Goal: Information Seeking & Learning: Check status

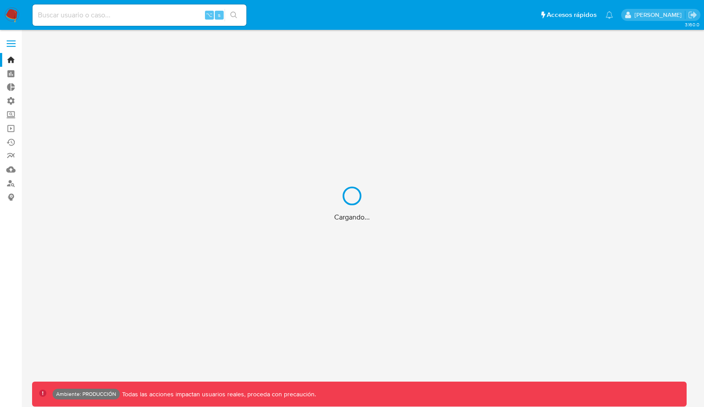
click at [186, 12] on div "Cargando..." at bounding box center [352, 203] width 704 height 407
click at [178, 12] on div "Cargando..." at bounding box center [352, 203] width 704 height 407
click at [138, 18] on input at bounding box center [140, 15] width 214 height 12
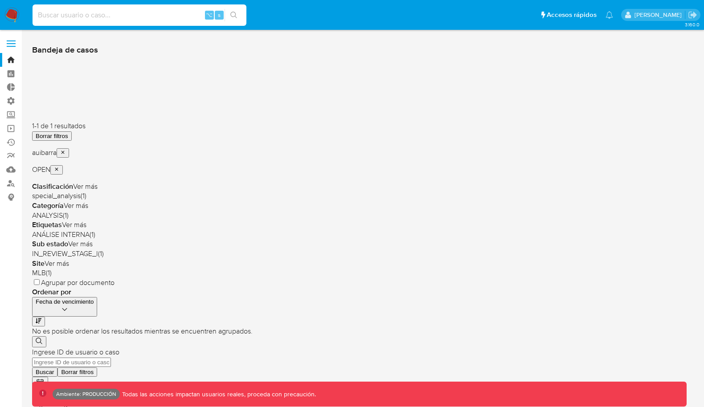
paste input "1865047206"
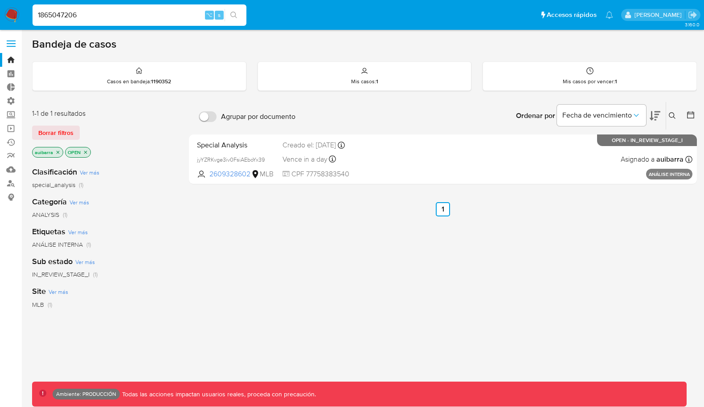
type input "1865047206"
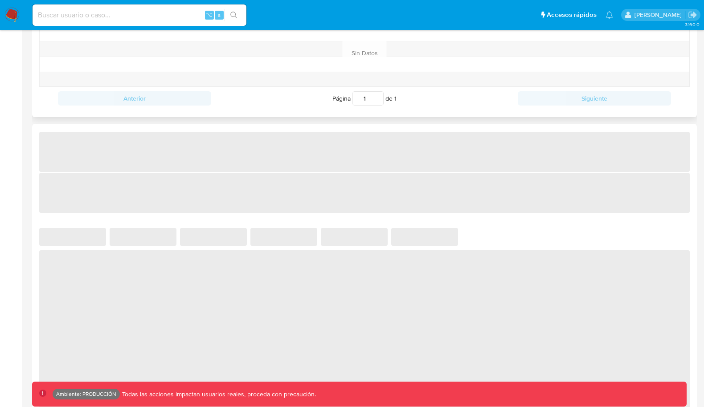
select select "10"
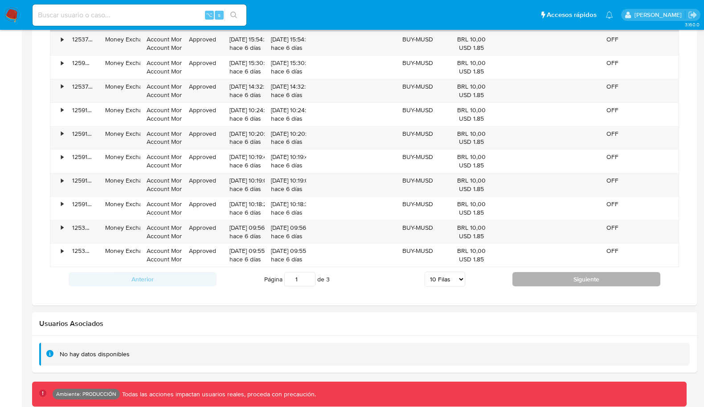
click at [534, 272] on button "Siguiente" at bounding box center [586, 279] width 148 height 14
type input "2"
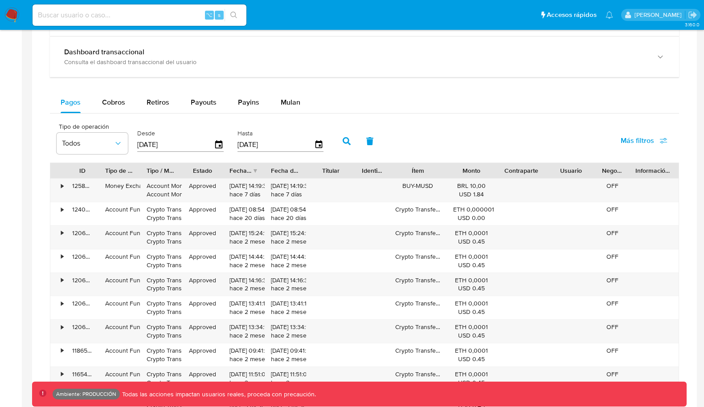
scroll to position [522, 0]
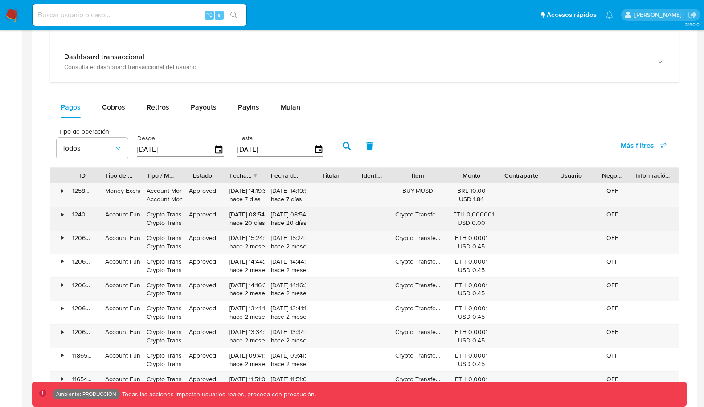
click at [63, 210] on div "•" at bounding box center [62, 214] width 2 height 8
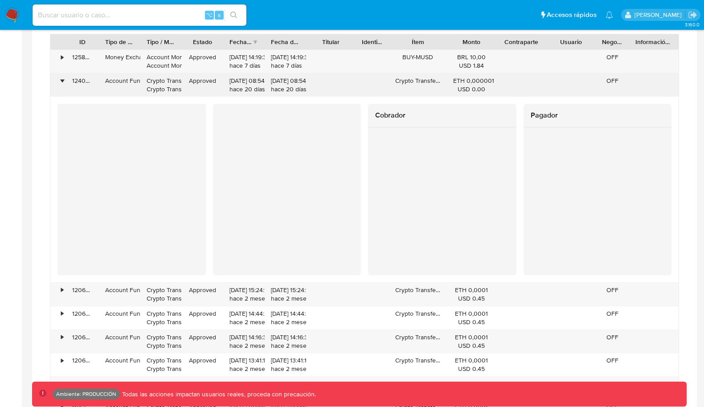
scroll to position [658, 0]
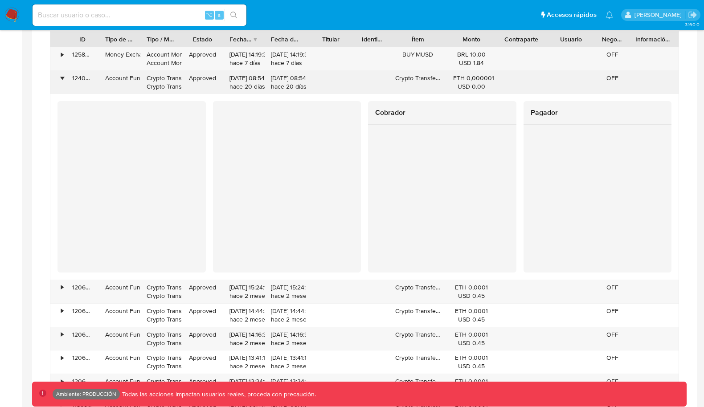
click at [63, 77] on div "•" at bounding box center [58, 82] width 16 height 23
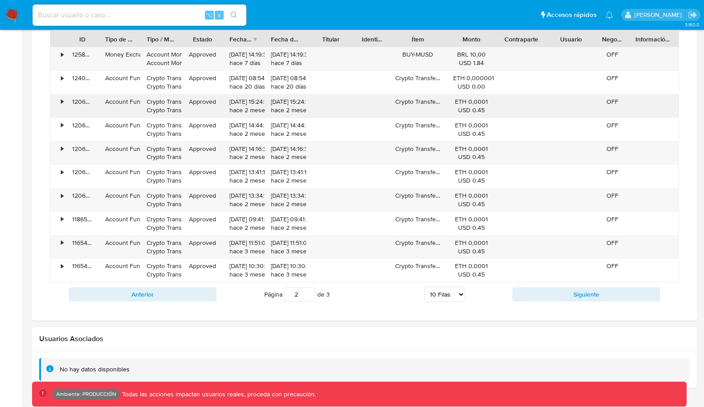
click at [61, 99] on div "•" at bounding box center [62, 102] width 2 height 8
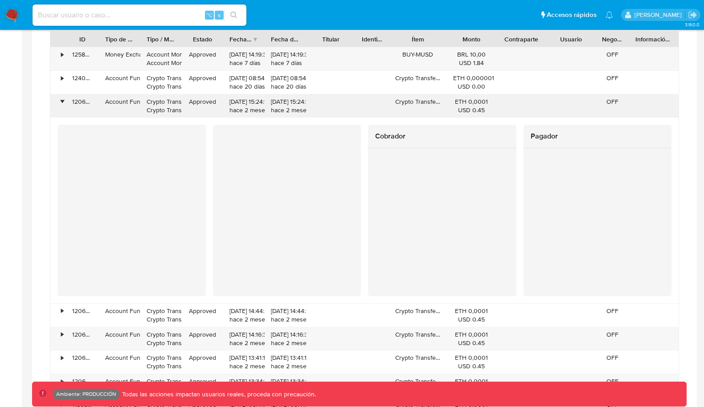
click at [61, 98] on div "•" at bounding box center [62, 102] width 2 height 8
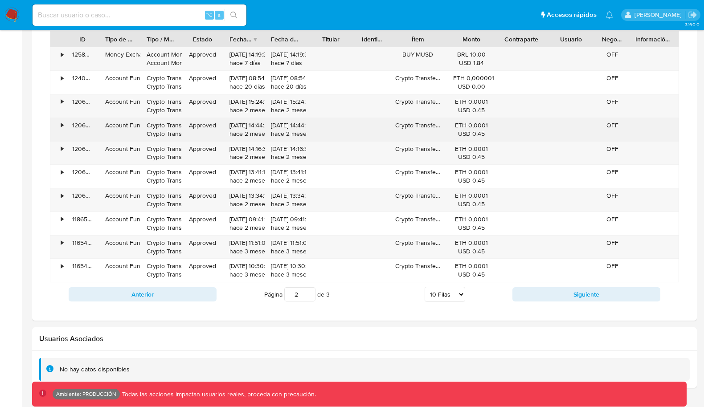
click at [61, 121] on div "•" at bounding box center [62, 125] width 2 height 8
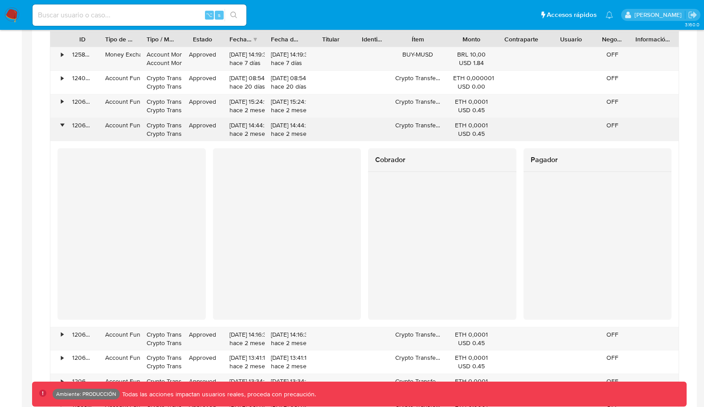
click at [62, 123] on div "•" at bounding box center [62, 125] width 2 height 8
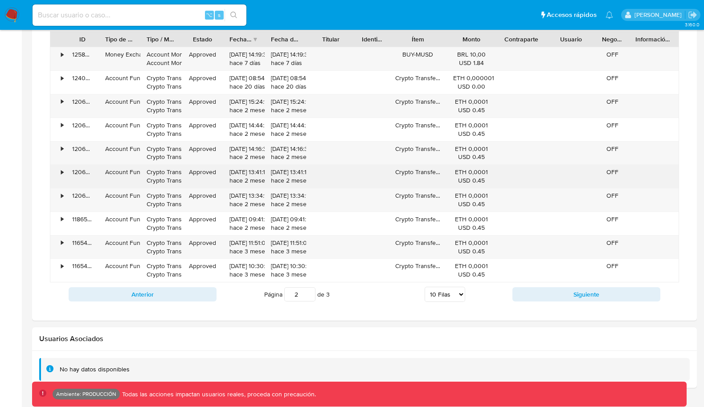
click at [63, 168] on div "•" at bounding box center [62, 172] width 2 height 8
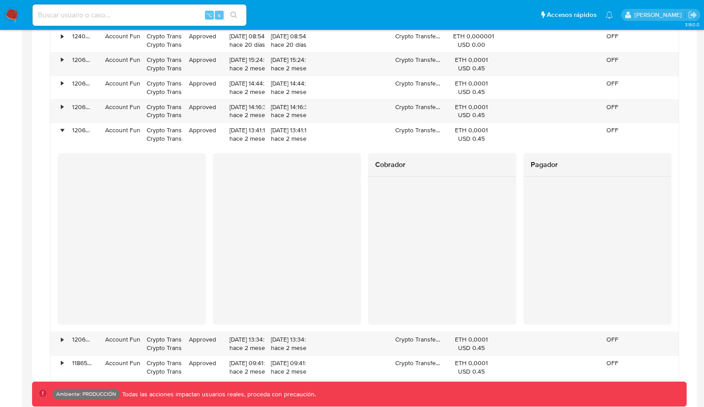
scroll to position [704, 0]
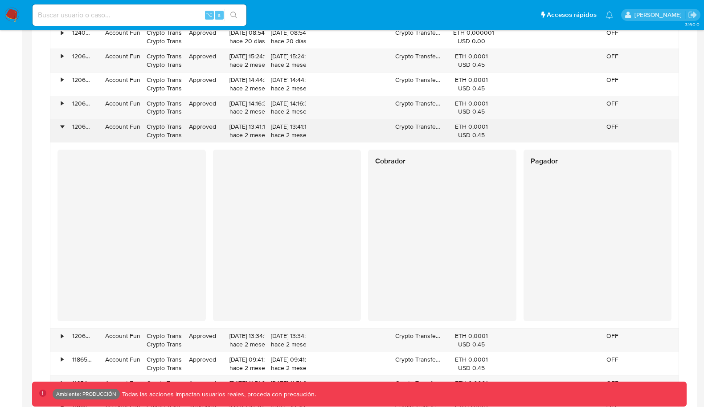
click at [62, 123] on div "•" at bounding box center [62, 127] width 2 height 8
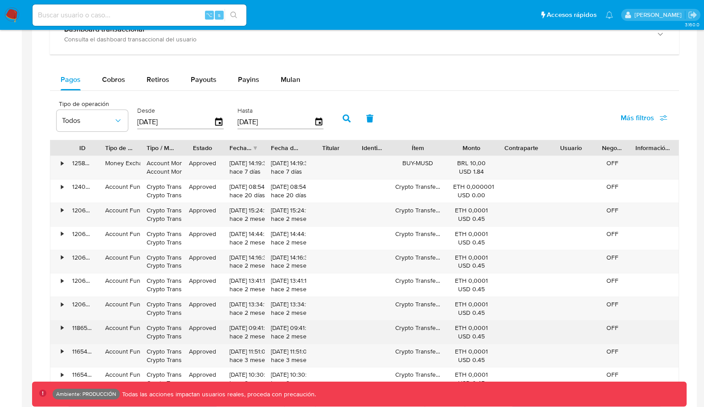
scroll to position [556, 0]
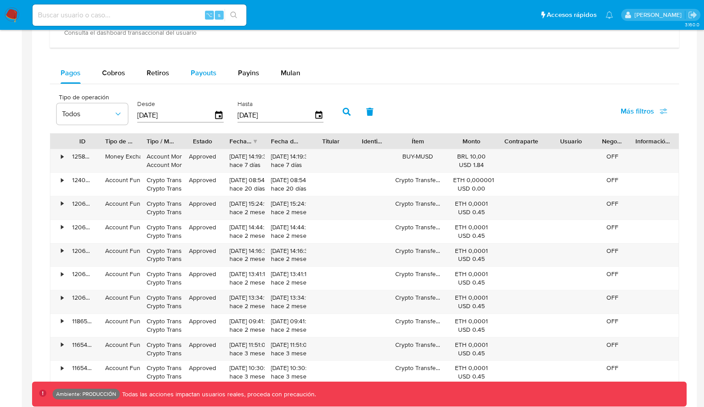
click at [210, 68] on span "Payouts" at bounding box center [204, 73] width 26 height 10
select select "10"
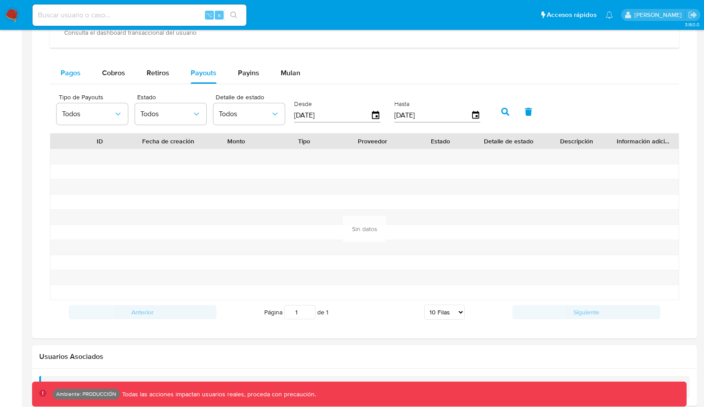
click at [82, 70] on button "Pagos" at bounding box center [70, 72] width 41 height 21
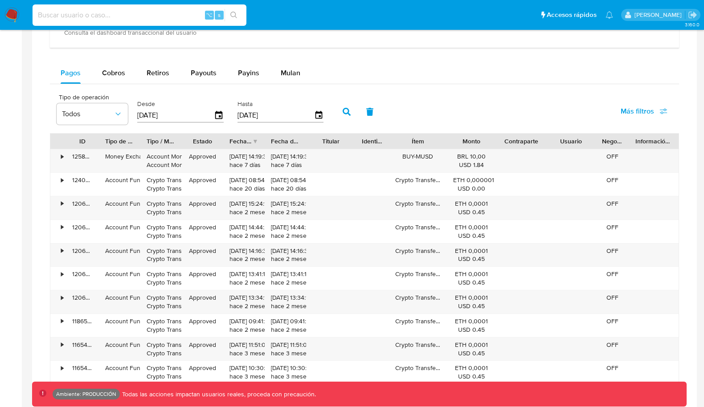
click at [103, 16] on input at bounding box center [140, 15] width 214 height 12
paste input "2352071450"
type input "2352071450"
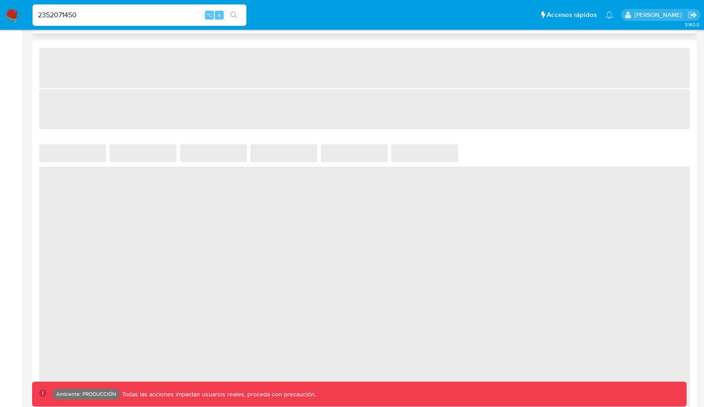
select select "10"
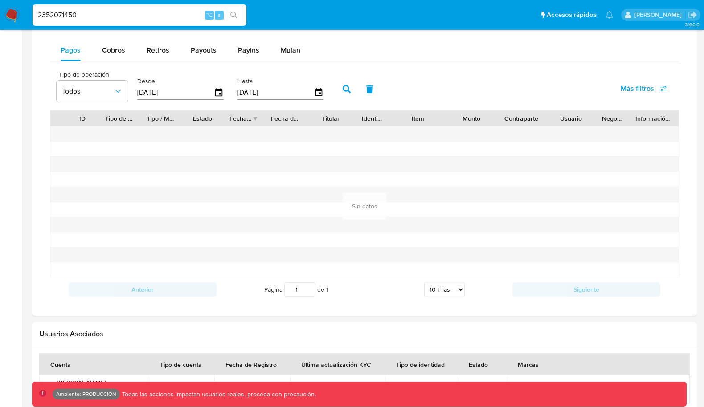
scroll to position [582, 0]
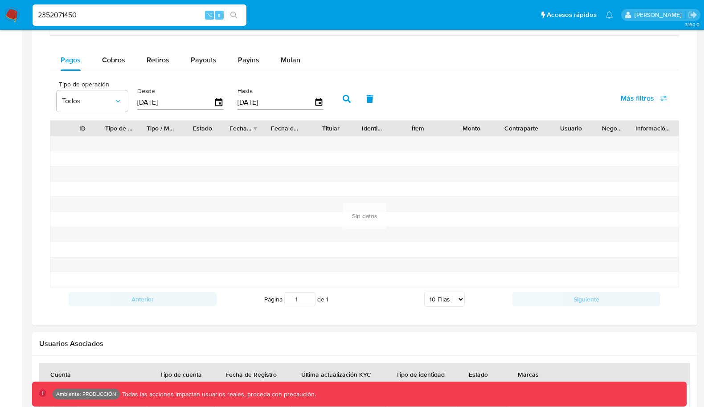
click at [629, 94] on span "Más filtros" at bounding box center [637, 98] width 33 height 21
click at [653, 88] on span "Más filtros" at bounding box center [637, 98] width 33 height 21
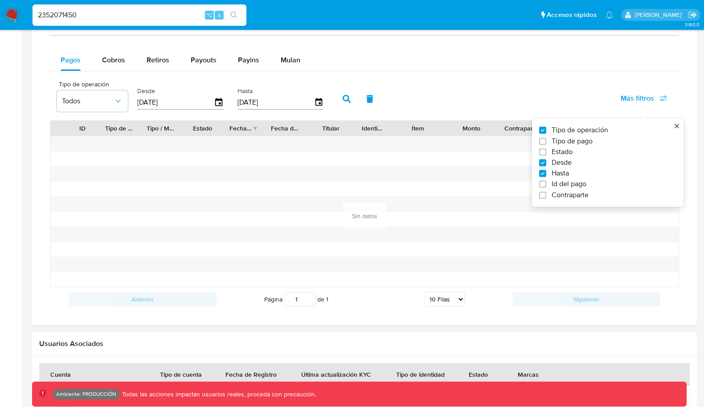
click at [550, 191] on label "Contraparte" at bounding box center [604, 195] width 130 height 9
click at [546, 192] on input "Contraparte" at bounding box center [542, 195] width 7 height 7
checkbox input "true"
click at [553, 184] on span "Id del pago" at bounding box center [569, 184] width 35 height 9
click at [546, 184] on input "Id del pago" at bounding box center [542, 184] width 7 height 7
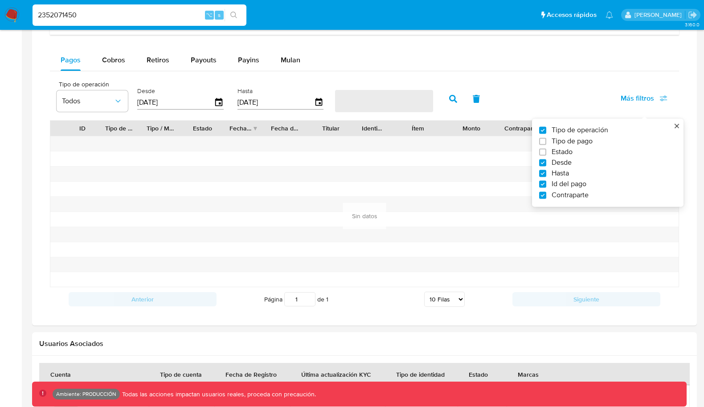
checkbox input "true"
click at [546, 191] on label "Contraparte" at bounding box center [604, 195] width 130 height 9
click at [546, 192] on input "Contraparte" at bounding box center [542, 195] width 7 height 7
checkbox input "false"
click at [390, 104] on input "number" at bounding box center [378, 102] width 87 height 12
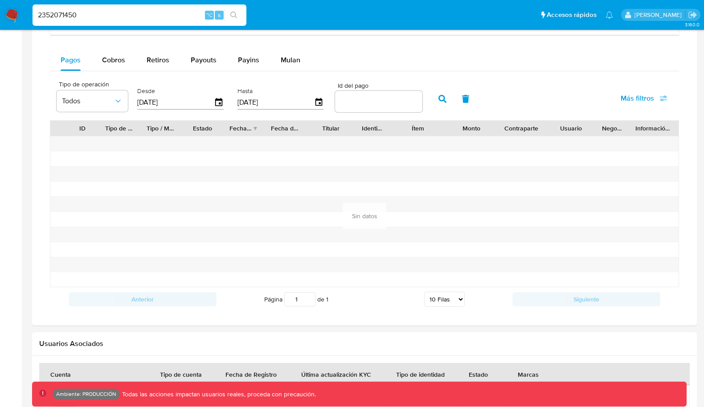
click at [377, 104] on input "number" at bounding box center [378, 102] width 87 height 12
paste input "112551502667"
type input "112551502667"
click at [433, 103] on button "button" at bounding box center [442, 98] width 23 height 21
click at [107, 20] on input "2352071450" at bounding box center [140, 15] width 214 height 12
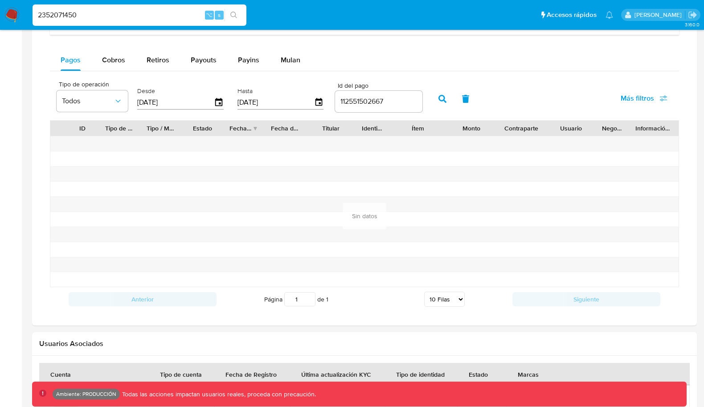
click at [107, 20] on input "2352071450" at bounding box center [140, 15] width 214 height 12
paste input "1229510288"
type input "1229510288"
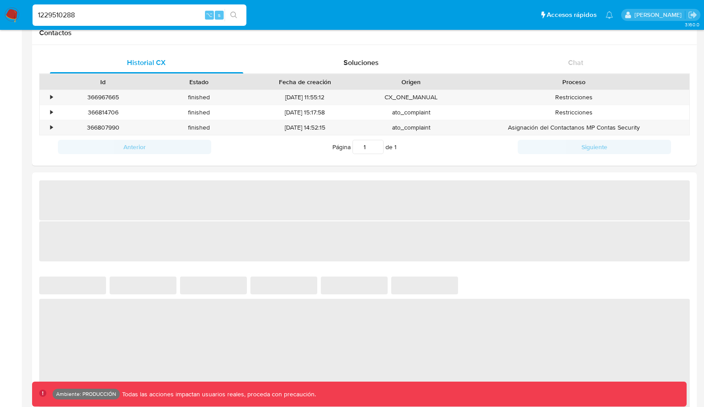
select select "10"
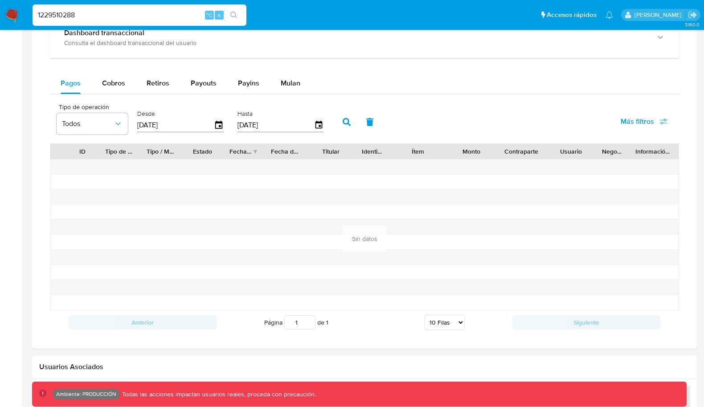
scroll to position [531, 0]
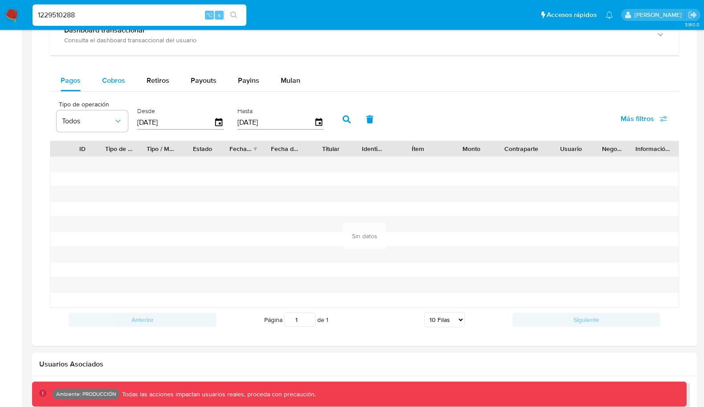
click at [116, 70] on div "Cobros" at bounding box center [113, 80] width 23 height 21
select select "10"
click at [68, 72] on div "Pagos" at bounding box center [71, 80] width 20 height 21
click at [645, 118] on span "Más filtros" at bounding box center [637, 118] width 33 height 21
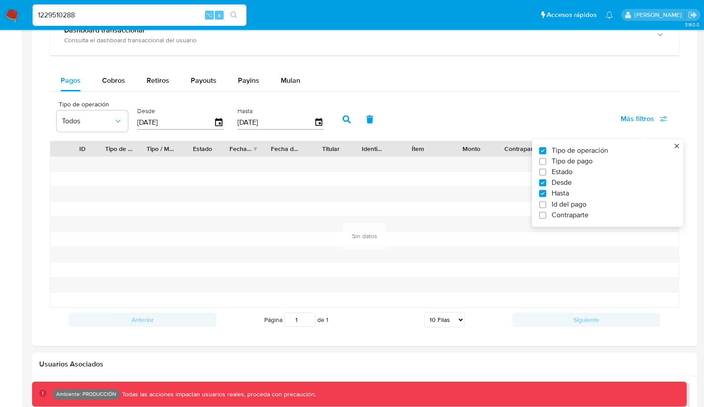
click at [577, 205] on span "Id del pago" at bounding box center [569, 204] width 35 height 9
click at [546, 205] on input "Id del pago" at bounding box center [542, 204] width 7 height 7
checkbox input "true"
click at [361, 121] on input "number" at bounding box center [378, 122] width 87 height 12
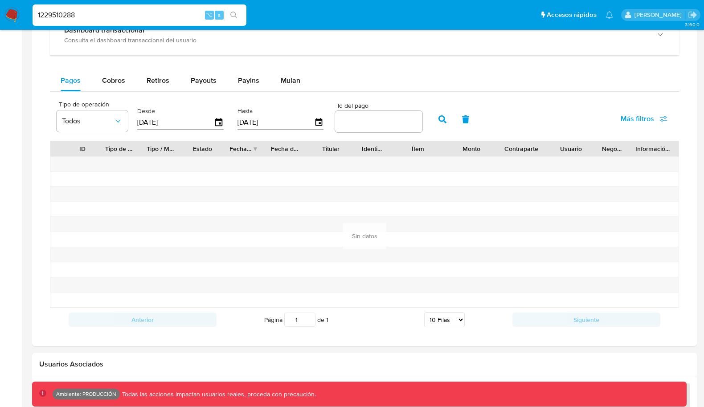
click at [361, 121] on input "number" at bounding box center [378, 122] width 87 height 12
paste input "99133026967"
type input "99133026967"
click at [432, 121] on button "button" at bounding box center [442, 119] width 23 height 21
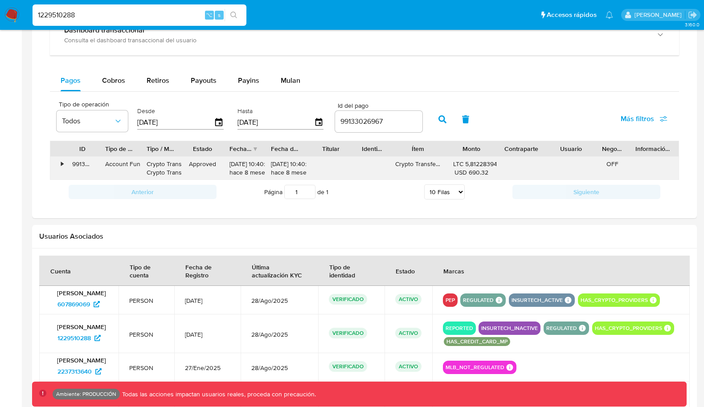
click at [60, 162] on div "•" at bounding box center [58, 168] width 16 height 23
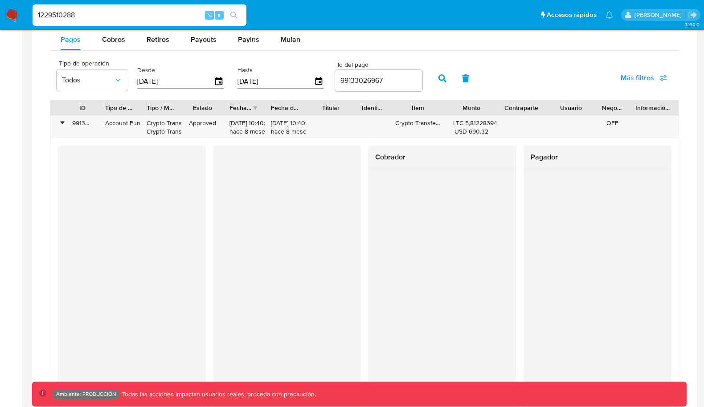
scroll to position [575, 0]
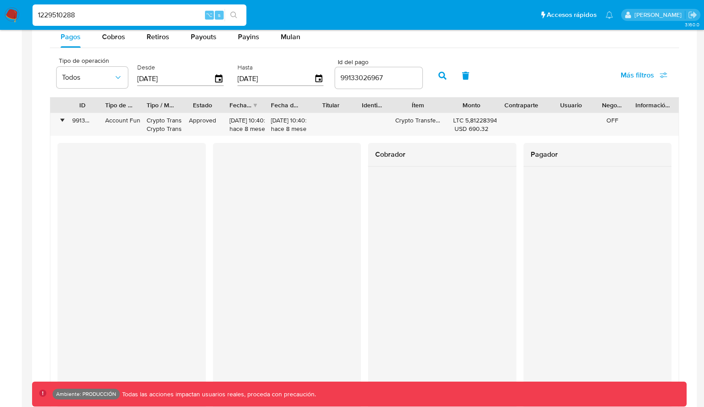
click at [111, 11] on input "1229510288" at bounding box center [140, 15] width 214 height 12
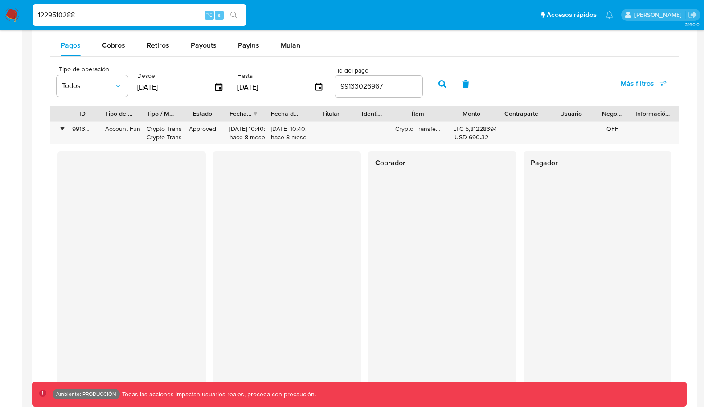
scroll to position [563, 0]
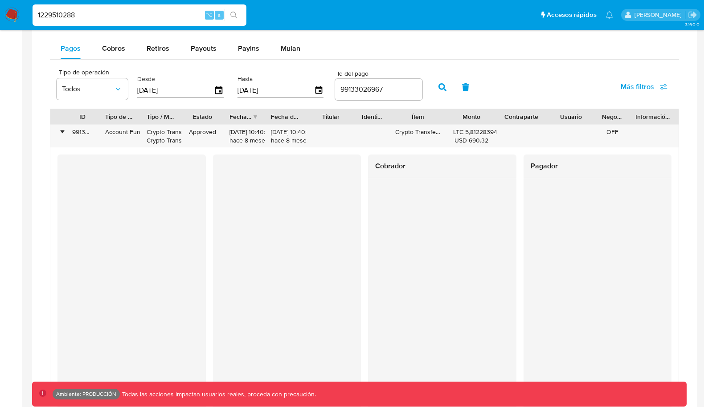
click at [389, 89] on input "99133026967" at bounding box center [378, 90] width 87 height 12
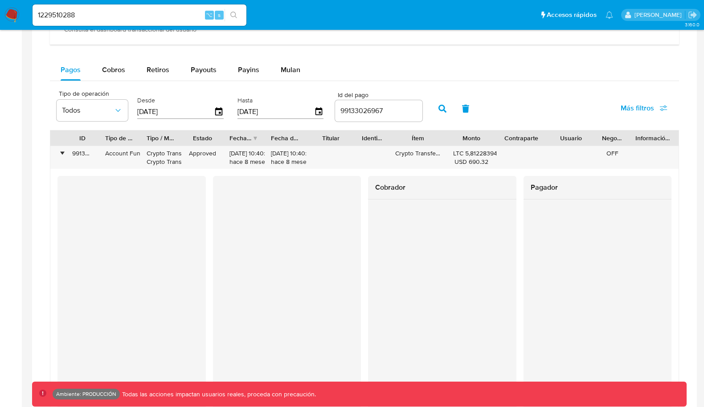
scroll to position [541, 0]
click at [159, 14] on input "1229510288" at bounding box center [140, 15] width 214 height 12
paste input "2352071450"
type input "2352071450"
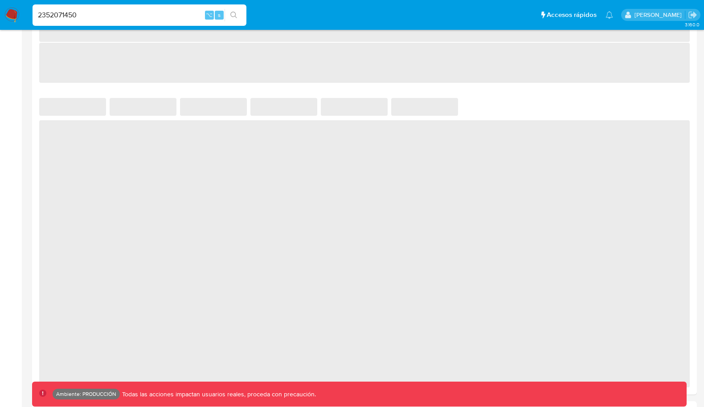
select select "10"
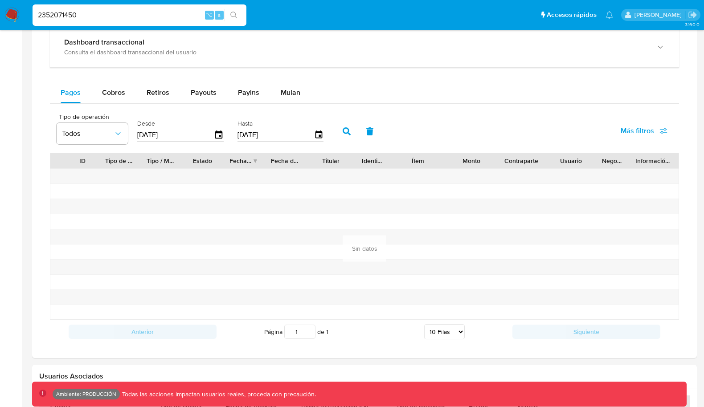
scroll to position [551, 0]
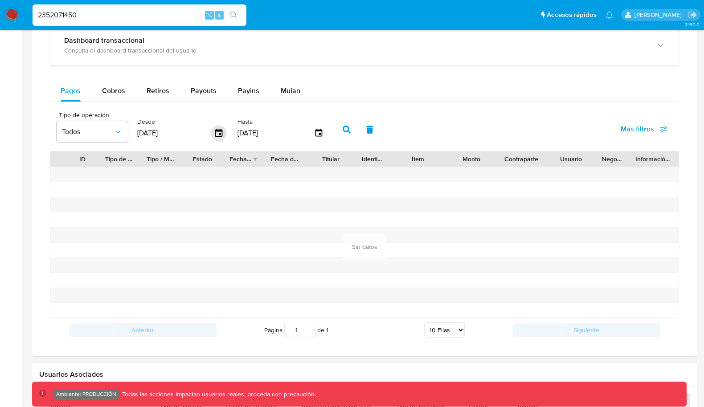
click at [217, 130] on icon "button" at bounding box center [219, 134] width 16 height 16
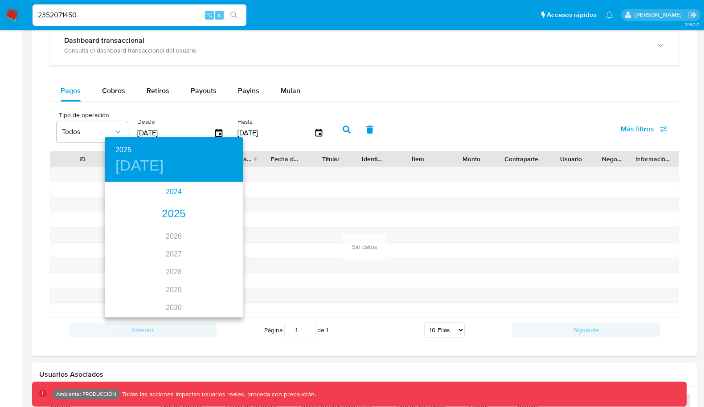
click at [181, 189] on div "2024" at bounding box center [174, 192] width 138 height 18
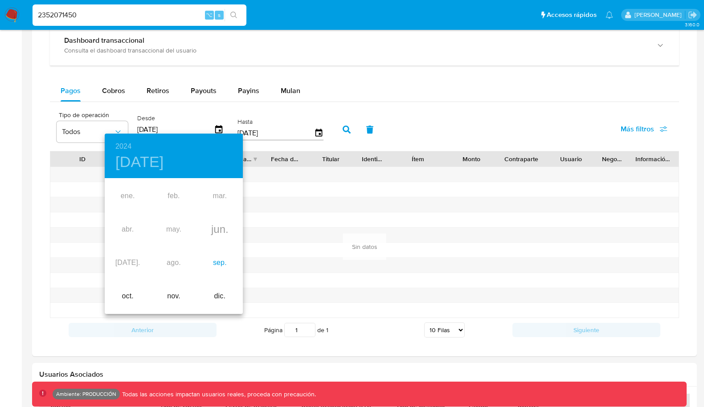
click at [211, 259] on div "sep." at bounding box center [220, 262] width 46 height 33
type input "[DATE]"
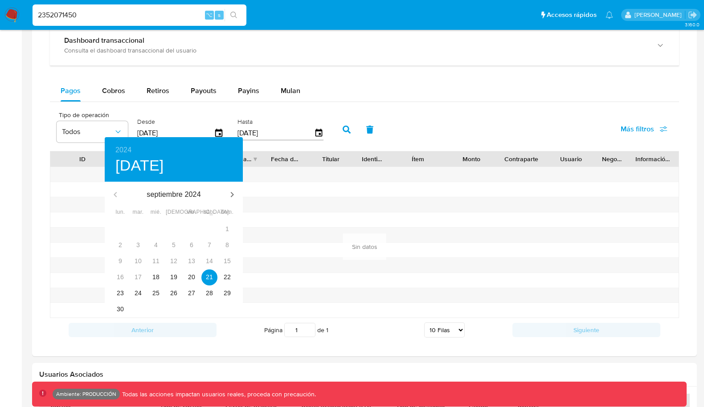
click at [423, 127] on div at bounding box center [352, 203] width 704 height 407
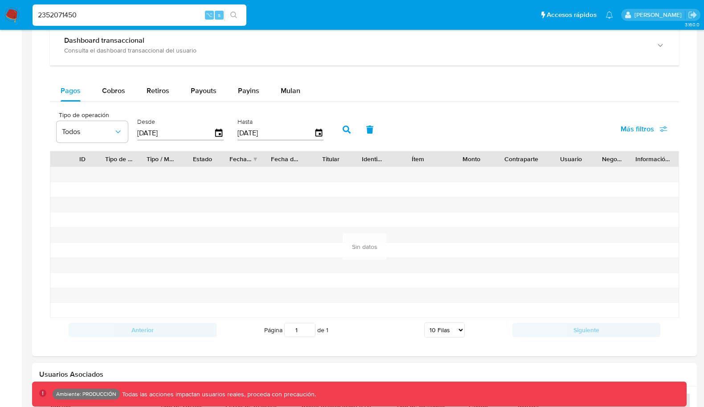
click at [343, 128] on icon "button" at bounding box center [347, 130] width 8 height 8
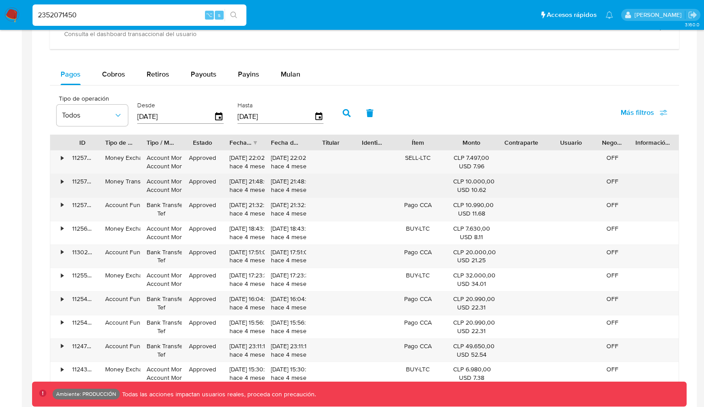
scroll to position [575, 0]
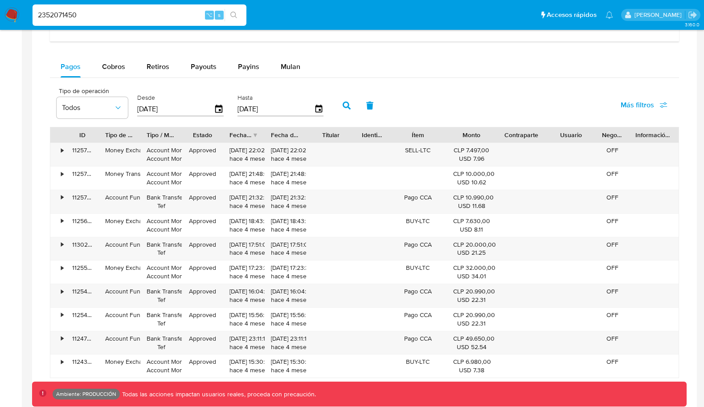
click at [656, 106] on span "Más filtros" at bounding box center [644, 105] width 47 height 20
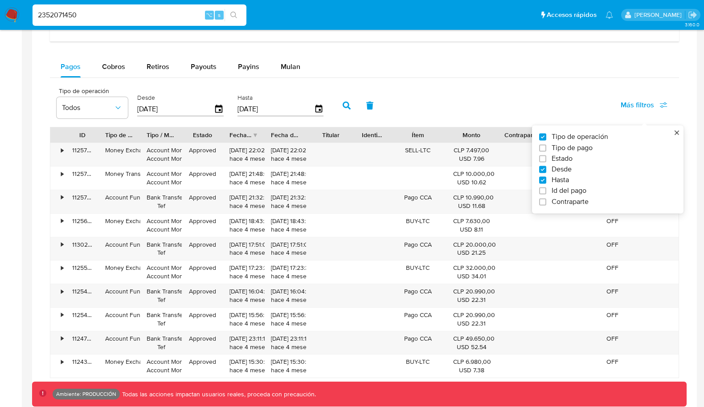
click at [547, 187] on label "Id del pago" at bounding box center [604, 191] width 130 height 9
click at [546, 188] on input "Id del pago" at bounding box center [542, 191] width 7 height 7
checkbox input "true"
click at [387, 105] on input "number" at bounding box center [378, 108] width 87 height 12
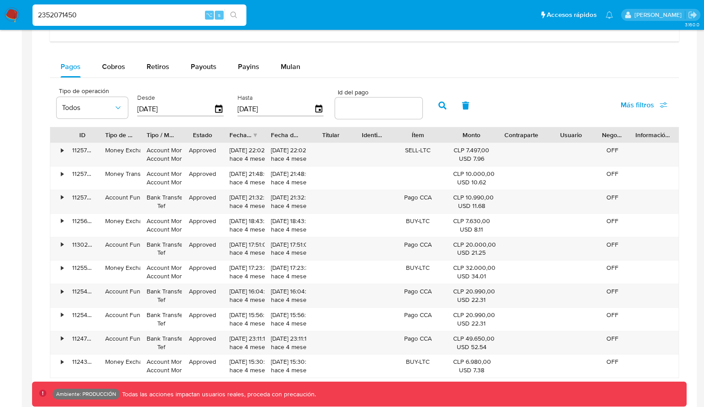
click at [388, 105] on input "number" at bounding box center [378, 108] width 87 height 12
paste input "108005113073"
type input "108005113073"
click at [439, 105] on icon "button" at bounding box center [443, 106] width 8 height 8
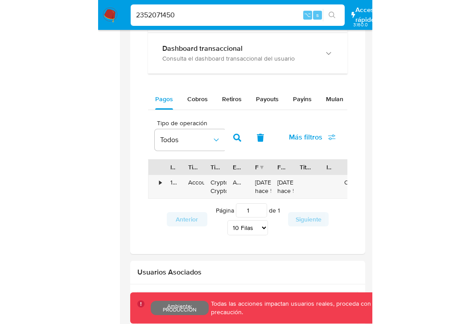
scroll to position [539, 0]
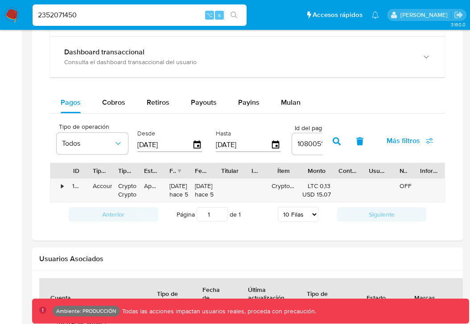
click at [61, 186] on div "•" at bounding box center [62, 186] width 2 height 8
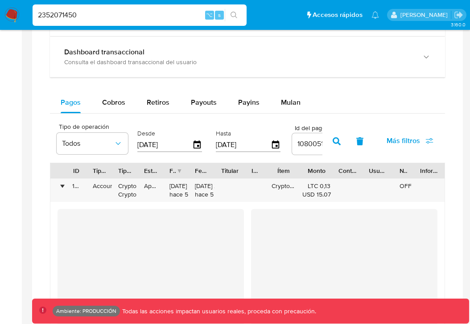
click at [258, 9] on ul "Pausado Ver notificaciones 2352071450 ⌥ s Accesos rápidos Presiona las siguient…" at bounding box center [205, 15] width 355 height 22
click at [63, 187] on div "•" at bounding box center [62, 186] width 2 height 8
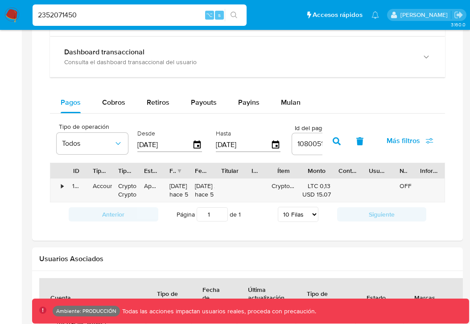
click at [62, 187] on div "•" at bounding box center [62, 186] width 2 height 8
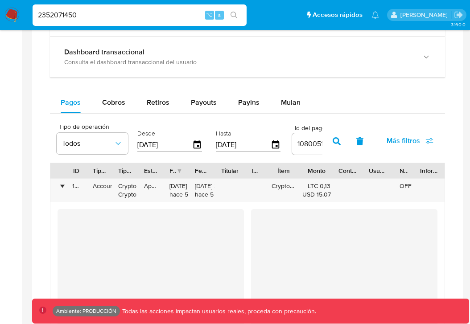
click at [62, 187] on div "•" at bounding box center [62, 186] width 2 height 8
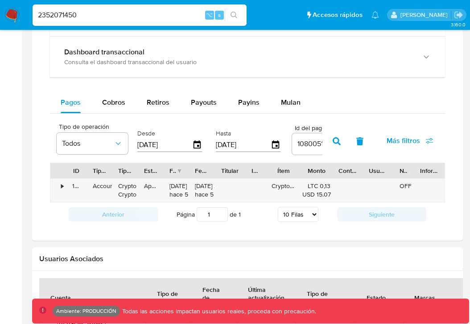
click at [61, 188] on div "•" at bounding box center [62, 186] width 2 height 8
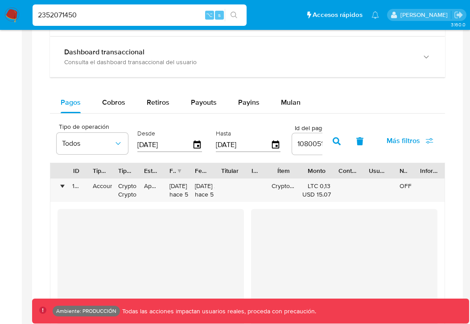
click at [62, 186] on div "•" at bounding box center [62, 186] width 2 height 8
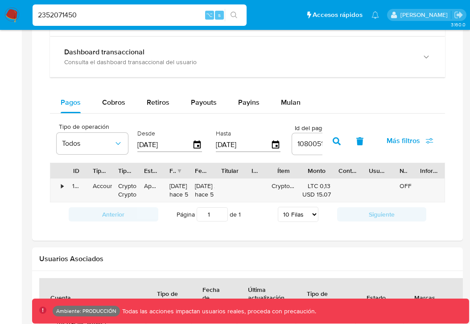
click at [63, 185] on div "•" at bounding box center [62, 186] width 2 height 8
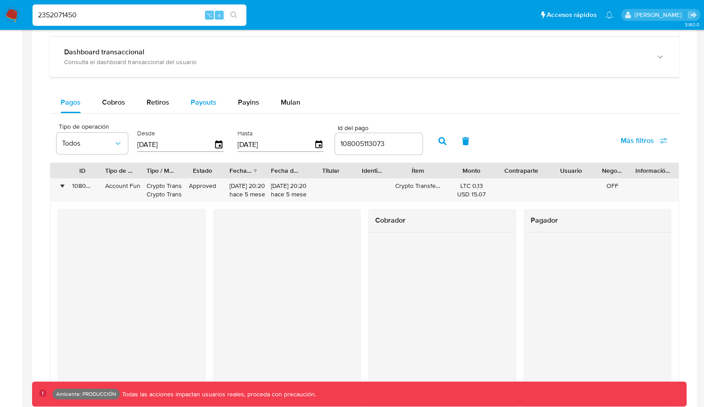
click at [197, 104] on span "Payouts" at bounding box center [204, 102] width 26 height 10
select select "10"
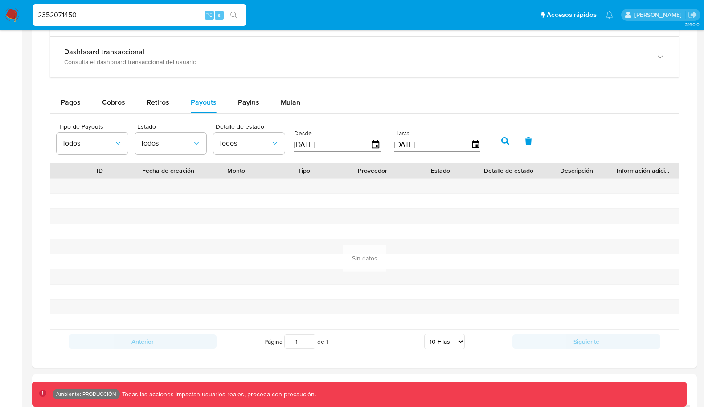
click at [117, 10] on input "2352071450" at bounding box center [140, 15] width 214 height 12
paste input "1865047206"
type input "1865047206"
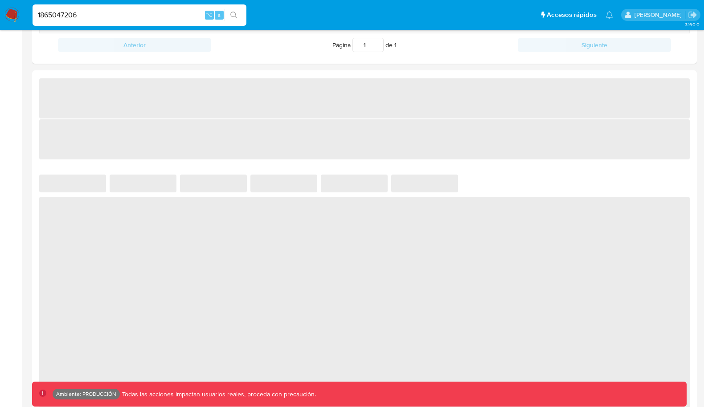
select select "10"
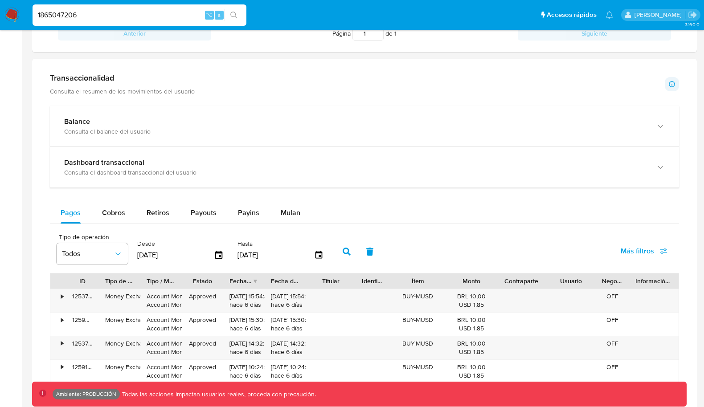
scroll to position [420, 0]
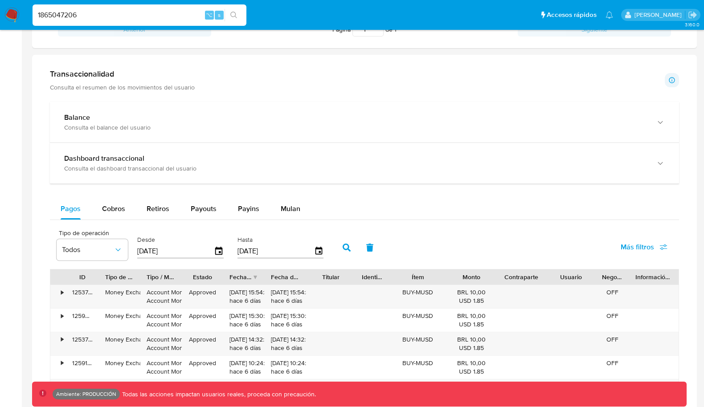
click at [202, 221] on div "Pagos Cobros Retiros Payouts Payins Mulan Tipo de operación Todos Desde 21/06/2…" at bounding box center [364, 371] width 629 height 346
click at [202, 213] on div "Payouts" at bounding box center [204, 208] width 26 height 21
select select "10"
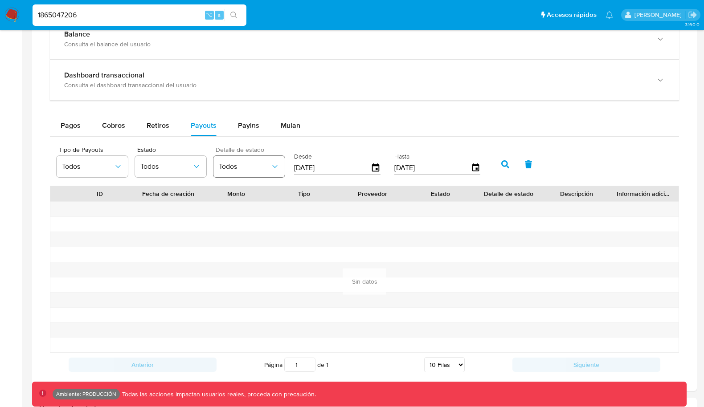
scroll to position [525, 0]
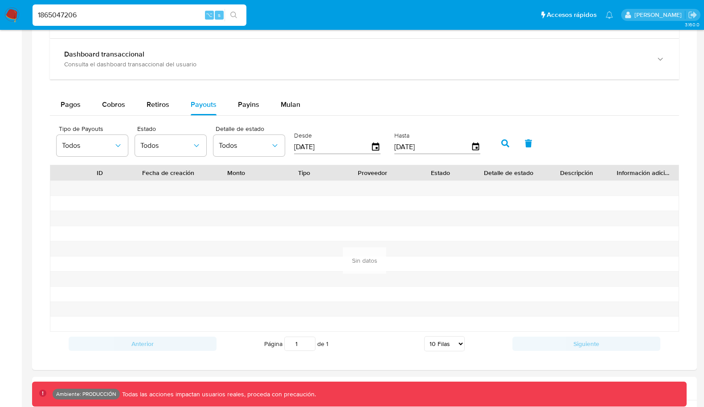
click at [350, 131] on label "Desde" at bounding box center [337, 135] width 86 height 8
click at [372, 143] on icon "button" at bounding box center [375, 147] width 7 height 8
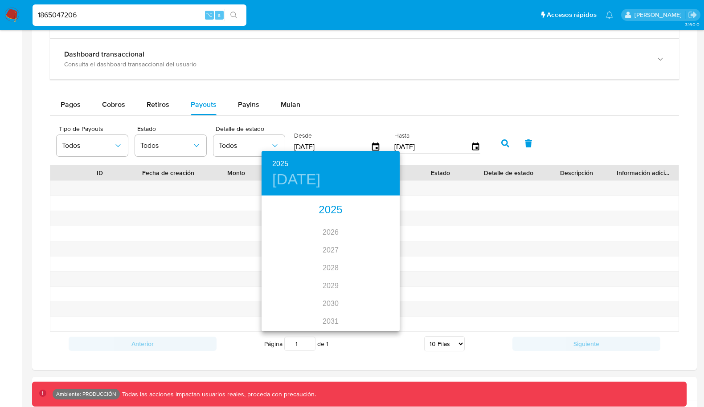
click at [340, 212] on div "2025" at bounding box center [331, 210] width 138 height 18
click at [381, 217] on div "mar." at bounding box center [377, 213] width 46 height 33
type input "21/03/2025"
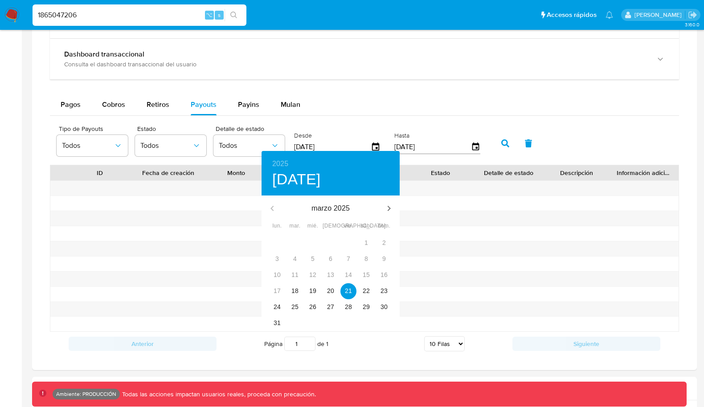
click at [509, 134] on div at bounding box center [352, 203] width 704 height 407
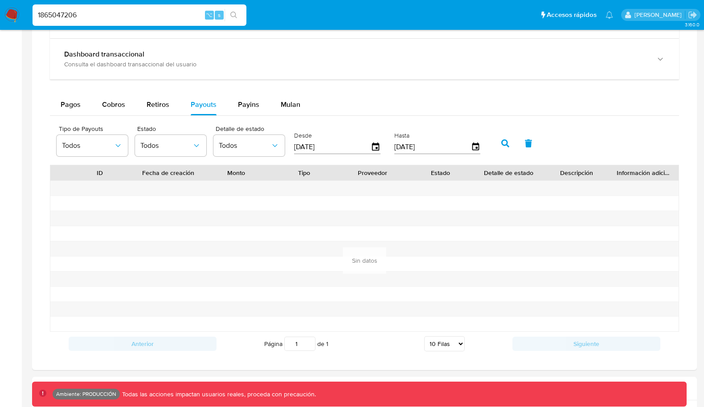
click at [501, 134] on div "2025 vie., mar. 21 marzo 2025 lun. mar. mié. jue. vie. sáb. dom. 24 25 26 27 28…" at bounding box center [352, 203] width 704 height 407
click at [498, 136] on button "button" at bounding box center [505, 143] width 23 height 21
click at [113, 9] on input "1865047206" at bounding box center [140, 15] width 214 height 12
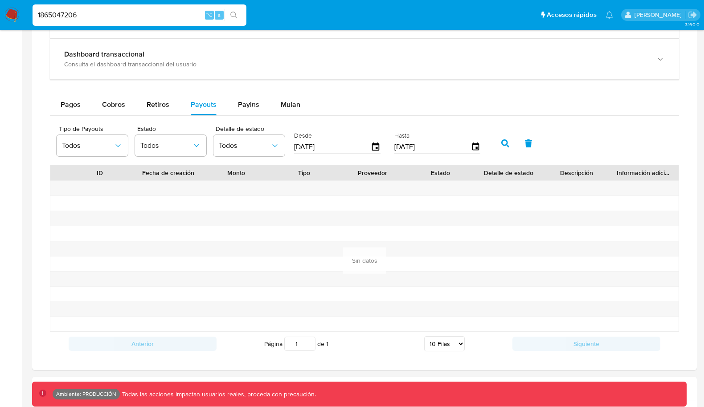
paste input "3305978"
type input "1330597806"
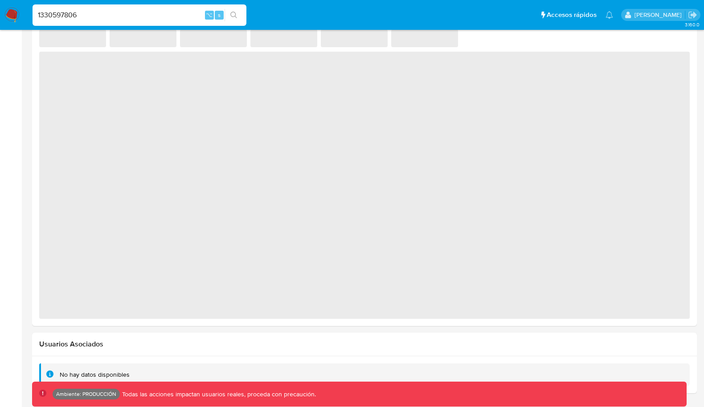
select select "10"
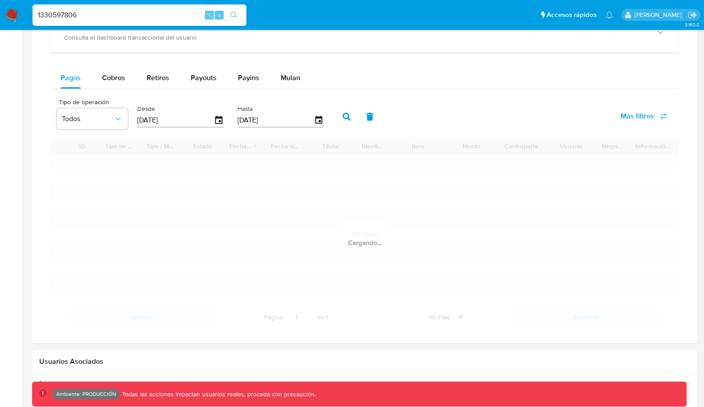
scroll to position [552, 0]
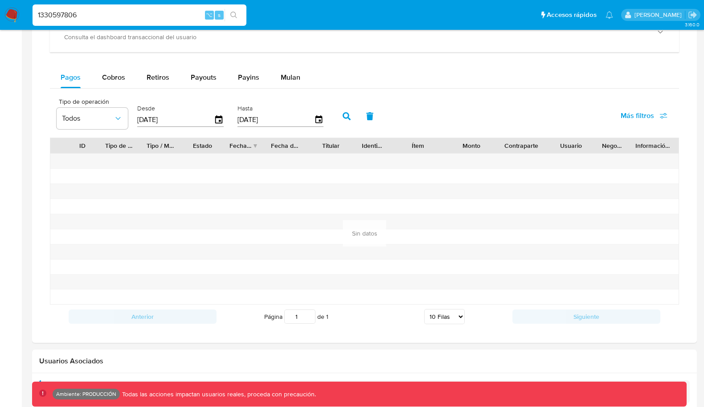
click at [209, 61] on div "Balance Consulta el balance del usuario Dashboard transaccional Consulta el das…" at bounding box center [364, 150] width 629 height 358
click at [204, 75] on span "Payouts" at bounding box center [204, 77] width 26 height 10
select select "10"
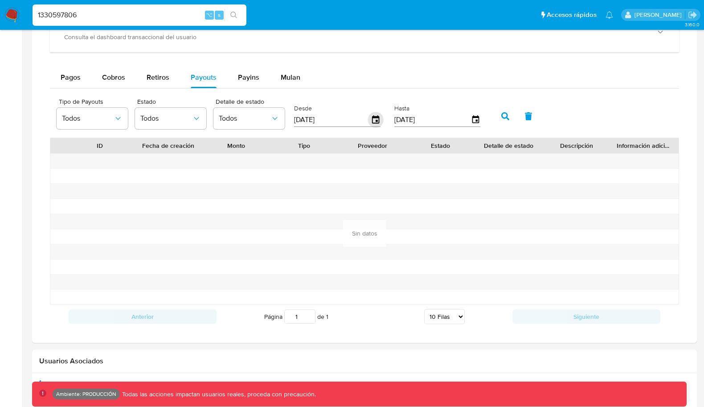
click at [376, 115] on icon "button" at bounding box center [376, 120] width 16 height 16
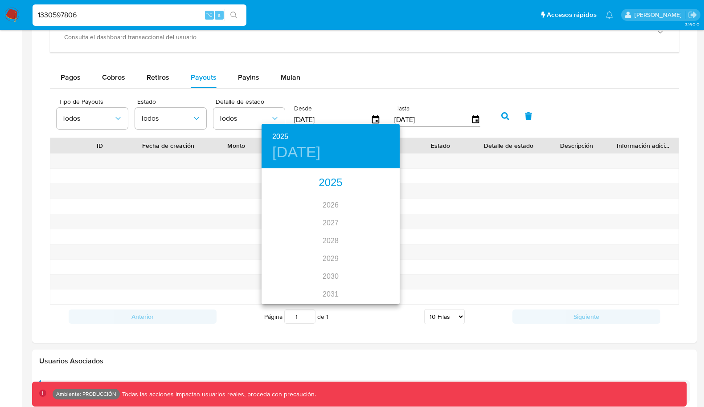
click at [336, 186] on div "2025" at bounding box center [331, 183] width 138 height 18
click at [379, 190] on div "mar." at bounding box center [377, 186] width 46 height 33
type input "21/03/2025"
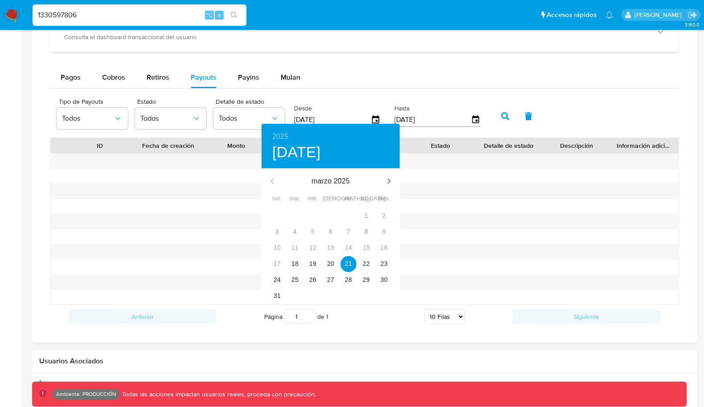
click at [448, 191] on div at bounding box center [352, 203] width 704 height 407
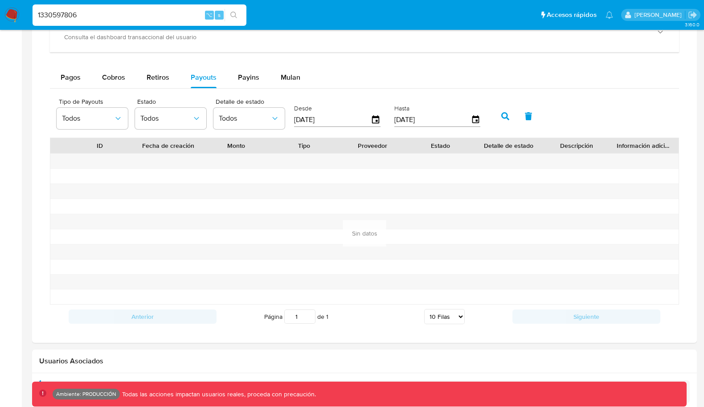
click at [496, 123] on button "button" at bounding box center [505, 116] width 23 height 21
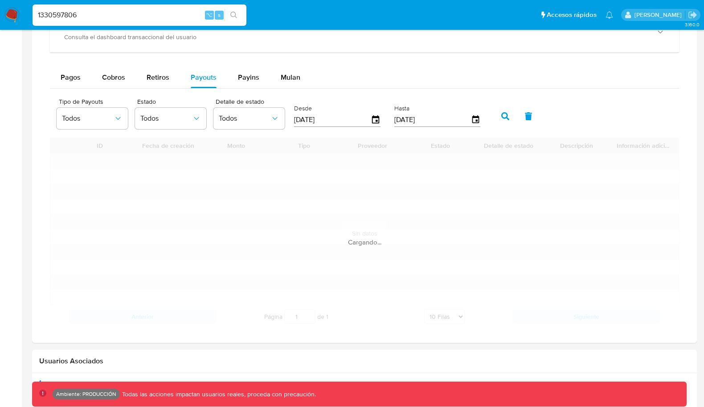
click at [496, 121] on button "button" at bounding box center [505, 116] width 23 height 21
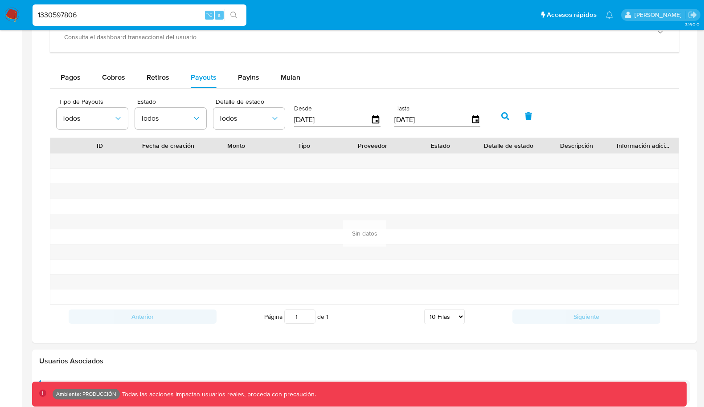
click at [152, 15] on input "1330597806" at bounding box center [140, 15] width 214 height 12
paste input "229510288"
type input "1229510288"
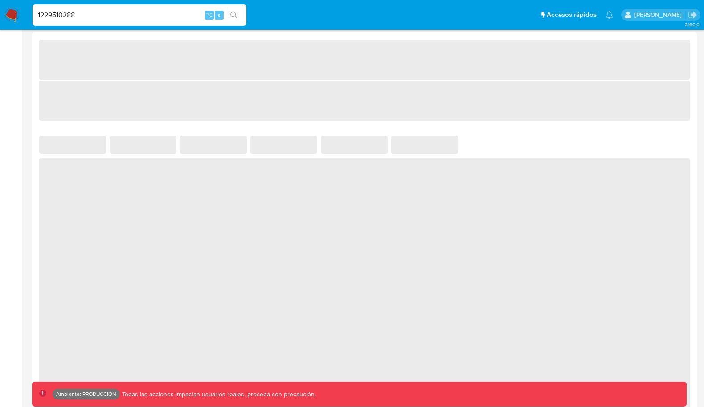
select select "10"
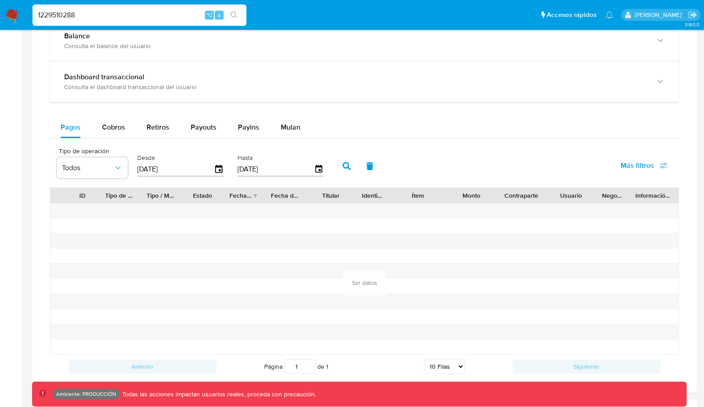
scroll to position [484, 0]
click at [191, 131] on span "Payouts" at bounding box center [204, 128] width 26 height 10
select select "10"
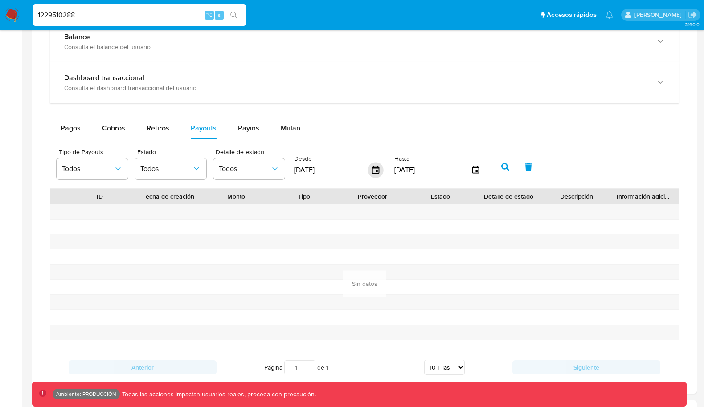
click at [373, 167] on icon "button" at bounding box center [376, 171] width 16 height 16
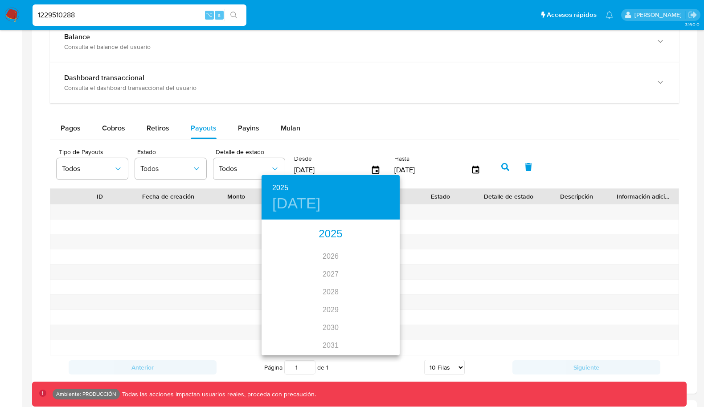
click at [321, 234] on div "2025" at bounding box center [331, 234] width 138 height 18
click at [378, 236] on div "mar." at bounding box center [377, 237] width 46 height 33
type input "21/03/2025"
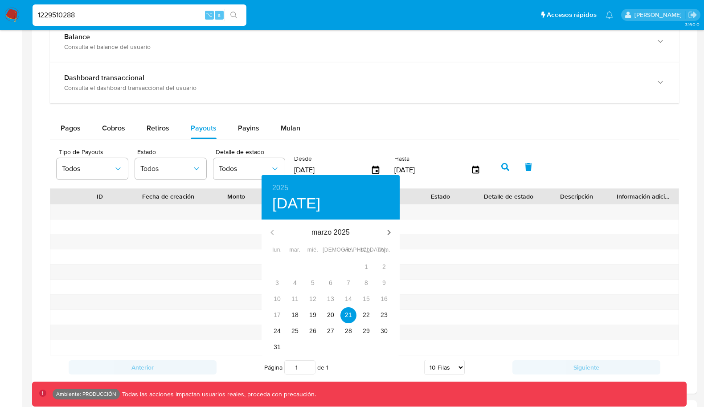
click at [505, 165] on div at bounding box center [352, 203] width 704 height 407
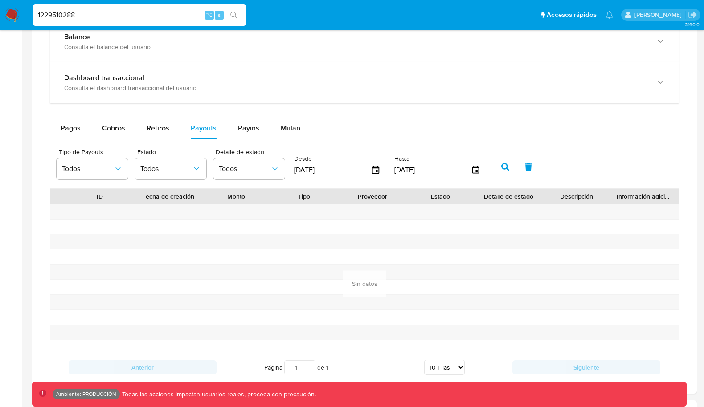
click at [504, 165] on button "button" at bounding box center [505, 166] width 23 height 21
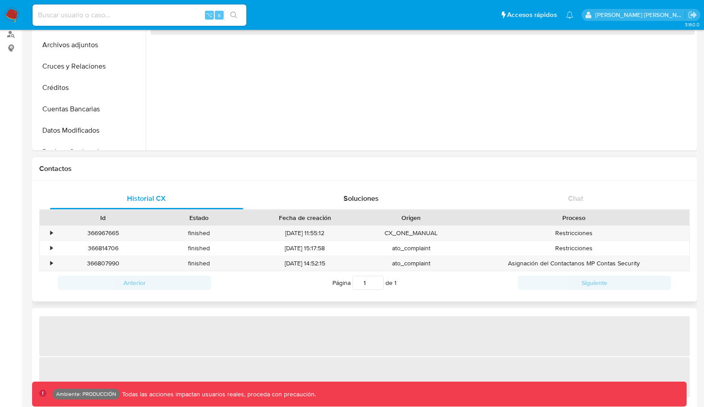
select select "10"
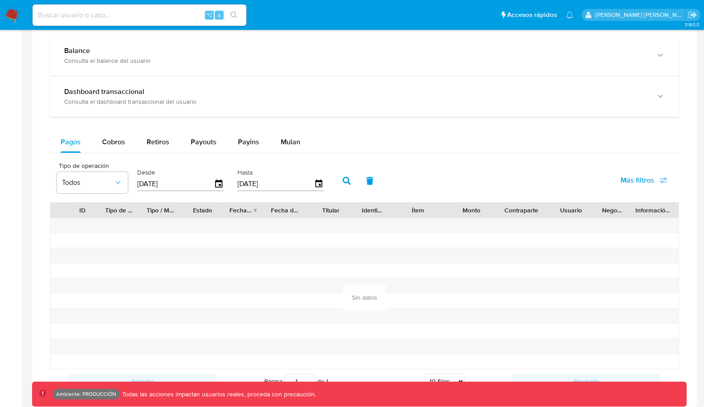
scroll to position [475, 0]
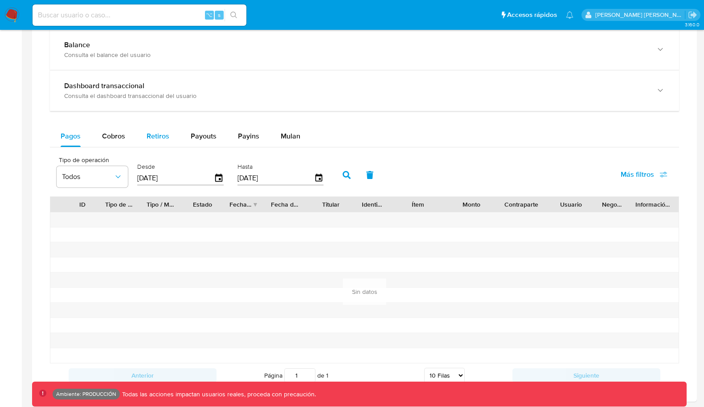
click at [157, 132] on span "Retiros" at bounding box center [158, 136] width 23 height 10
select select "10"
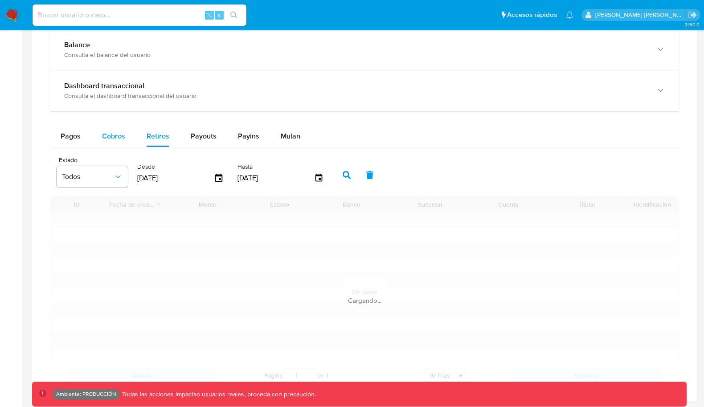
click at [116, 132] on span "Cobros" at bounding box center [113, 136] width 23 height 10
select select "10"
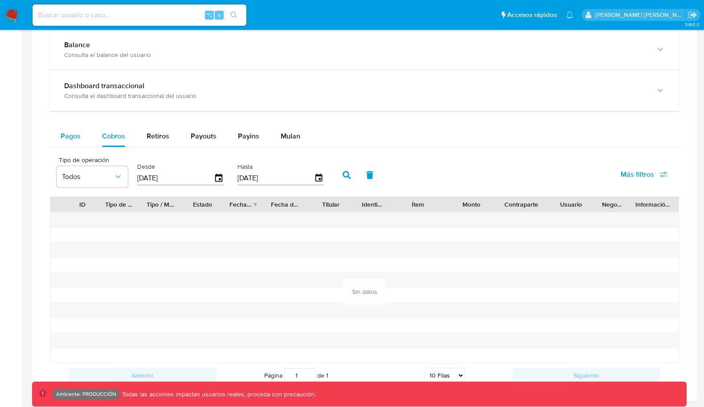
click at [80, 131] on button "Pagos" at bounding box center [70, 136] width 41 height 21
click at [217, 174] on icon "button" at bounding box center [218, 178] width 7 height 8
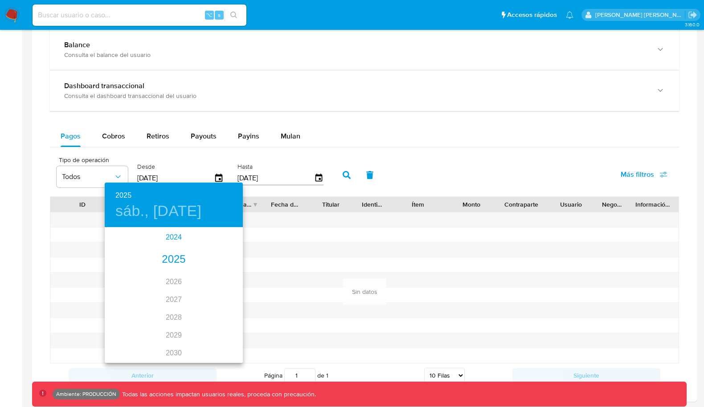
click at [177, 243] on div "2024" at bounding box center [174, 238] width 138 height 18
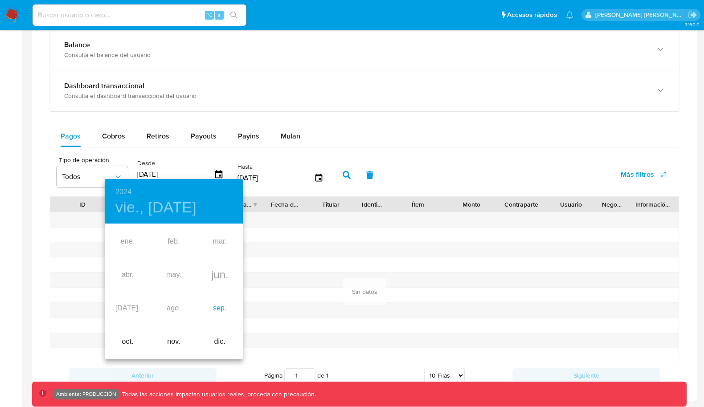
click at [220, 304] on div "sep." at bounding box center [220, 308] width 46 height 33
type input "[DATE]"
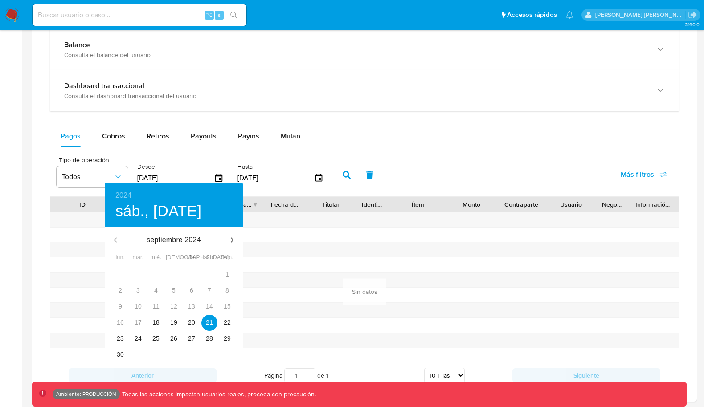
click at [383, 216] on div at bounding box center [352, 203] width 704 height 407
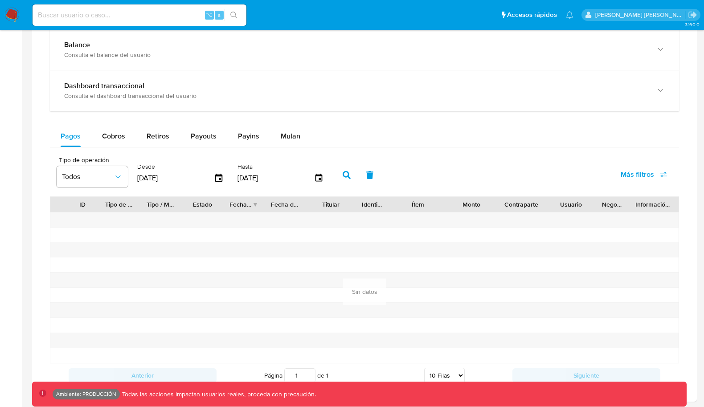
click at [343, 172] on icon "button" at bounding box center [347, 175] width 8 height 8
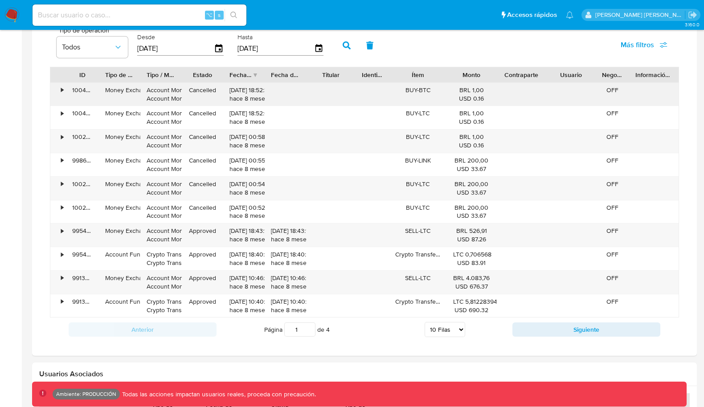
scroll to position [607, 0]
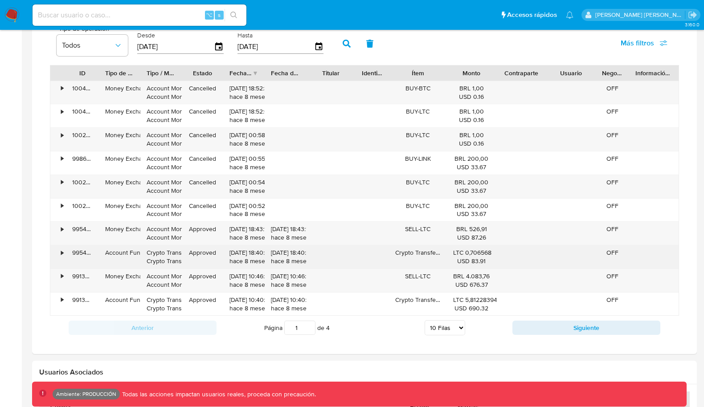
click at [61, 249] on div "•" at bounding box center [62, 253] width 2 height 8
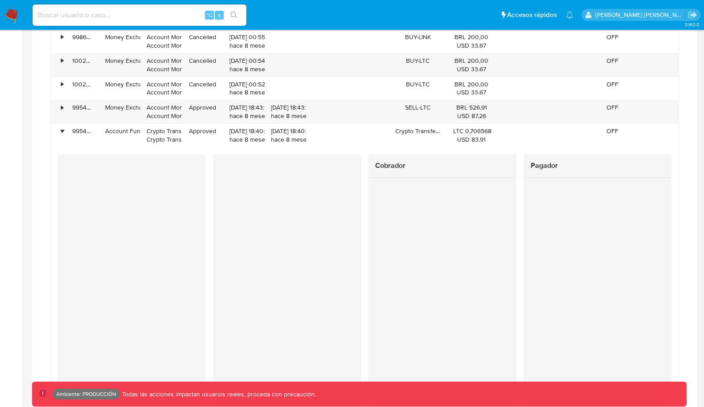
scroll to position [718, 0]
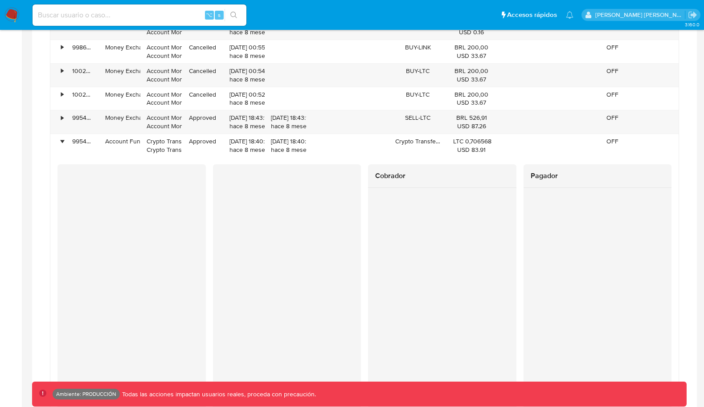
click at [146, 17] on input at bounding box center [140, 15] width 214 height 12
paste input "2352071450"
type input "2352071450"
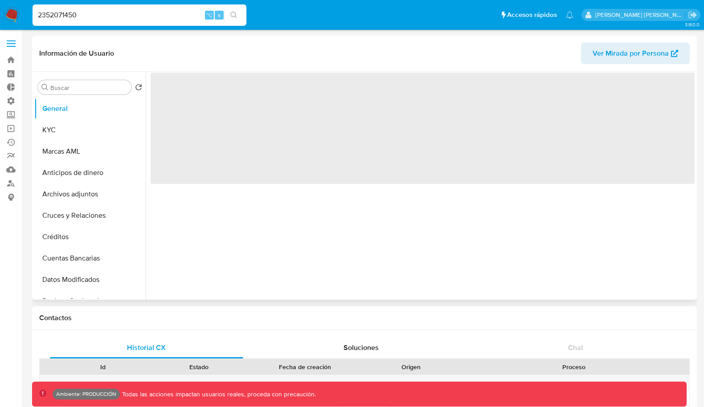
select select "10"
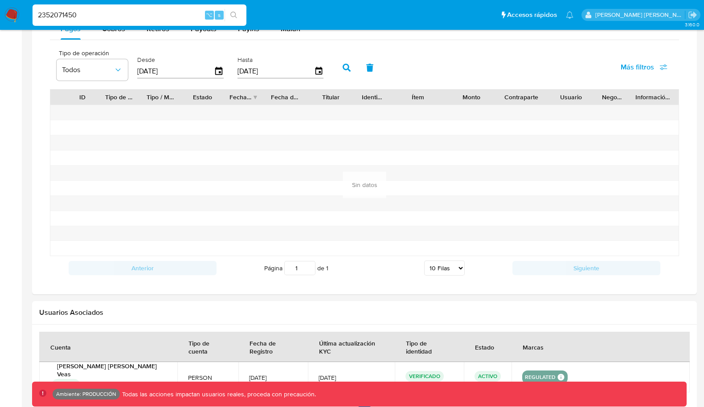
scroll to position [611, 0]
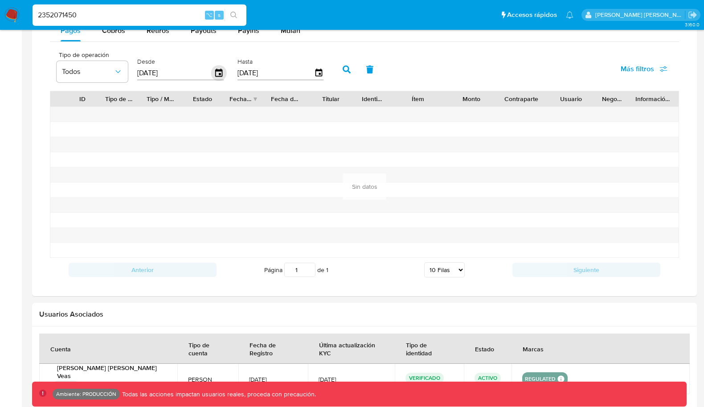
click at [220, 72] on span "button" at bounding box center [219, 73] width 10 height 10
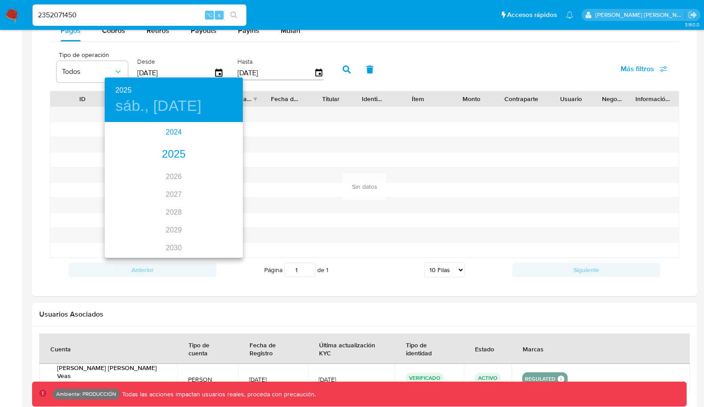
click at [182, 129] on div "2024" at bounding box center [174, 132] width 138 height 18
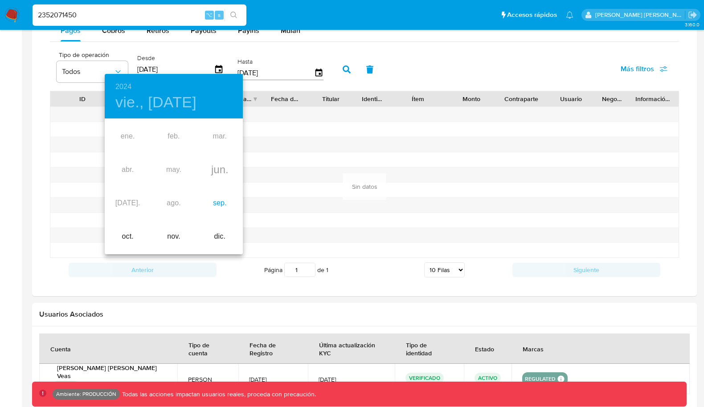
click at [215, 190] on div "sep." at bounding box center [220, 203] width 46 height 33
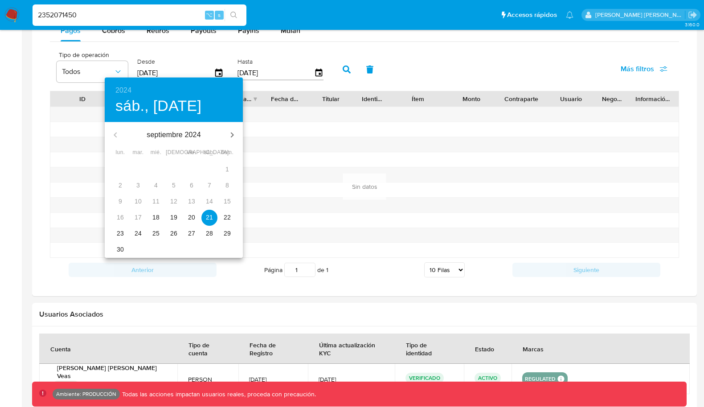
type input "[DATE]"
click at [315, 118] on div at bounding box center [352, 203] width 704 height 407
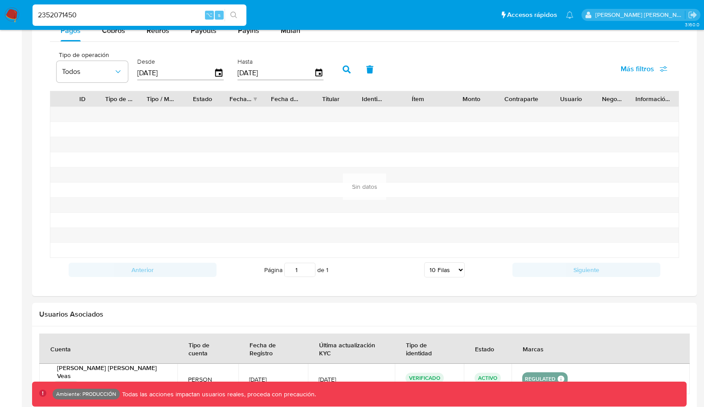
click at [344, 66] on icon "button" at bounding box center [347, 70] width 8 height 8
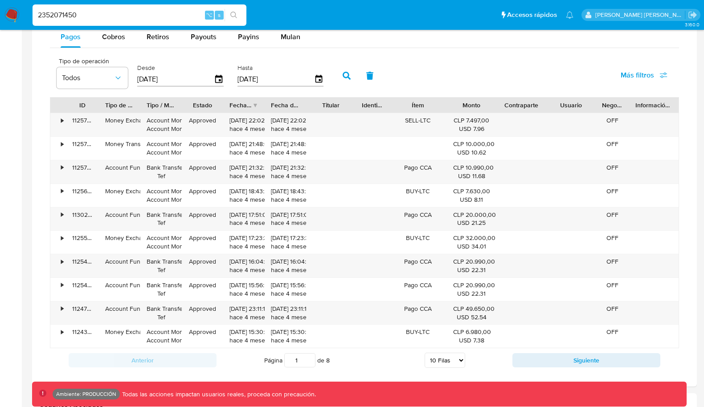
scroll to position [608, 0]
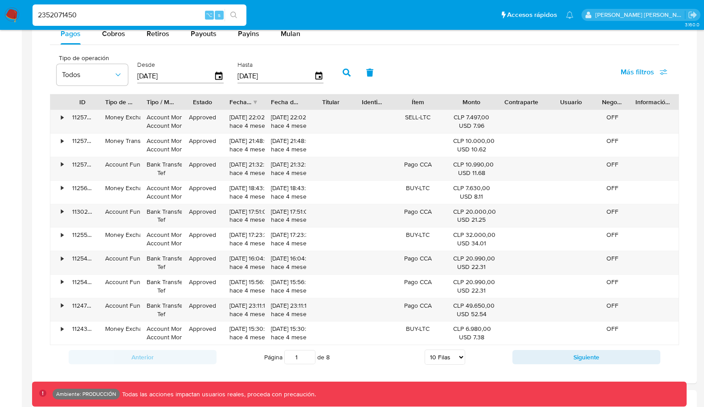
click at [633, 65] on span "Más filtros" at bounding box center [637, 71] width 33 height 21
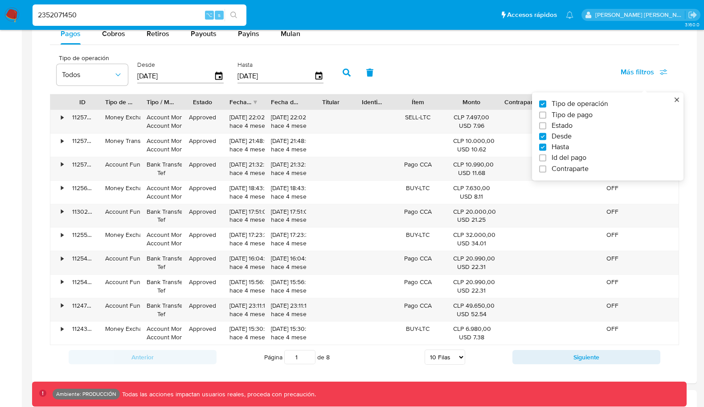
click at [566, 154] on span "Id del pago" at bounding box center [569, 158] width 35 height 9
click at [546, 155] on input "Id del pago" at bounding box center [542, 158] width 7 height 7
checkbox input "true"
click at [393, 78] on input "number" at bounding box center [378, 76] width 87 height 12
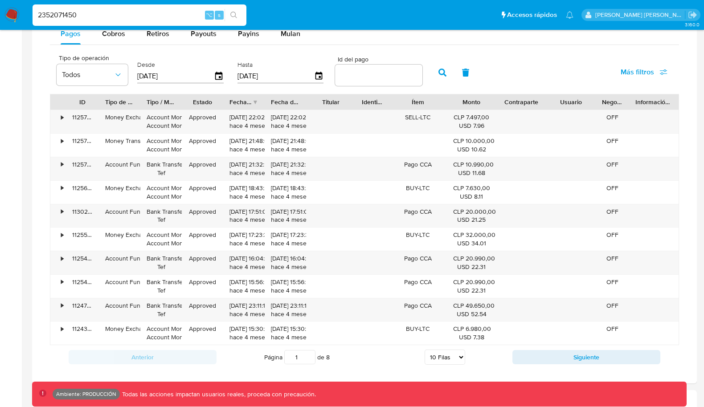
click at [392, 78] on input "number" at bounding box center [378, 76] width 87 height 12
paste input "112551502667"
type input "112551502667"
click at [438, 72] on button "button" at bounding box center [442, 72] width 23 height 21
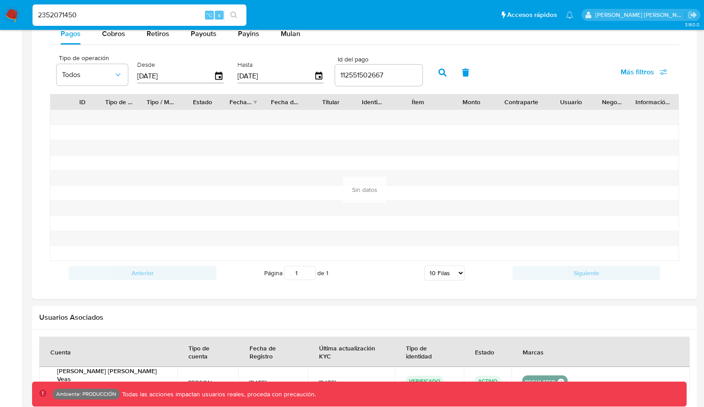
click at [463, 63] on button "button" at bounding box center [465, 72] width 23 height 21
type input "[DATE]"
click at [216, 72] on icon "button" at bounding box center [219, 77] width 16 height 16
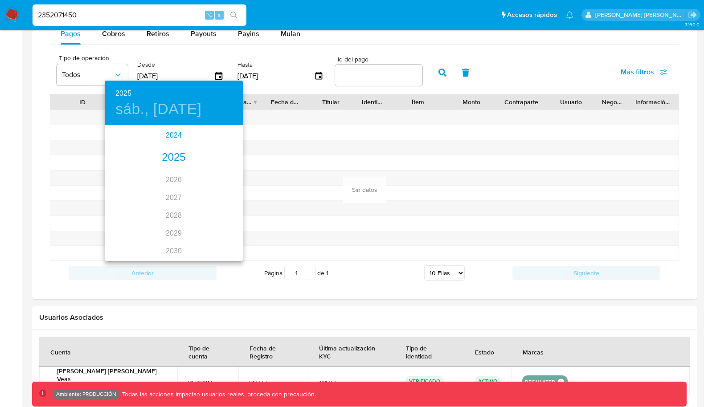
click at [184, 136] on div "2024" at bounding box center [174, 136] width 138 height 18
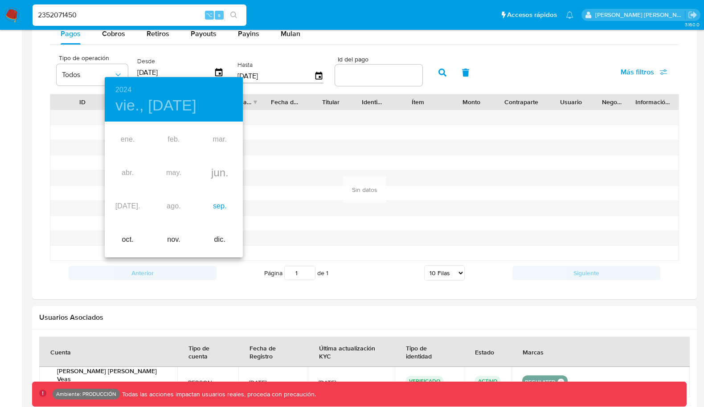
click at [218, 205] on div "sep." at bounding box center [220, 206] width 46 height 33
type input "[DATE]"
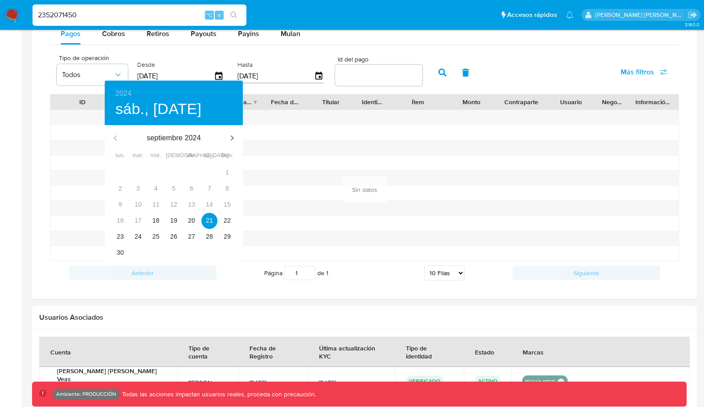
click at [429, 76] on div at bounding box center [352, 203] width 704 height 407
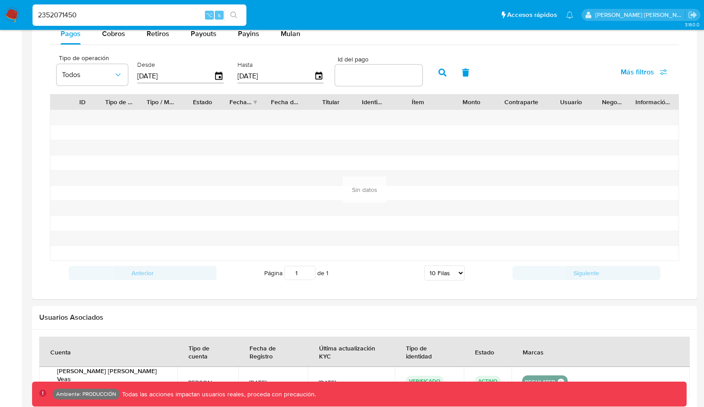
click at [439, 73] on icon "button" at bounding box center [443, 73] width 8 height 8
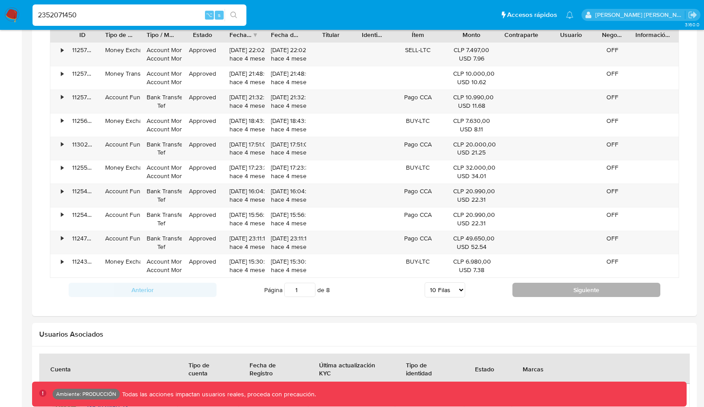
click at [590, 283] on button "Siguiente" at bounding box center [586, 290] width 148 height 14
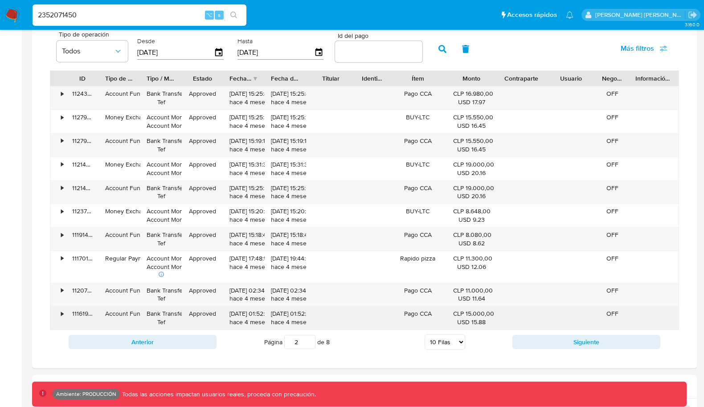
scroll to position [644, 0]
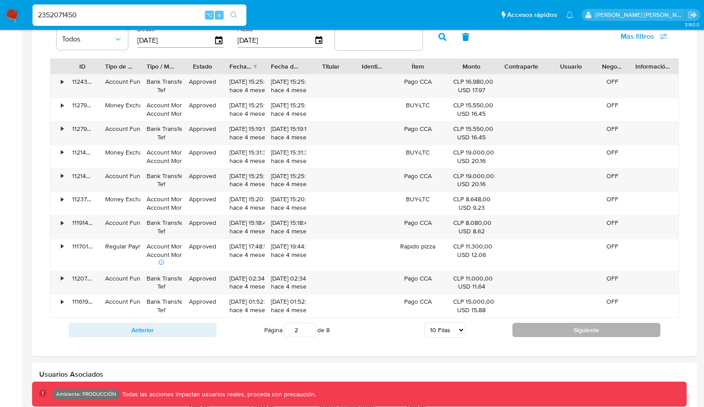
click at [575, 326] on button "Siguiente" at bounding box center [586, 330] width 148 height 14
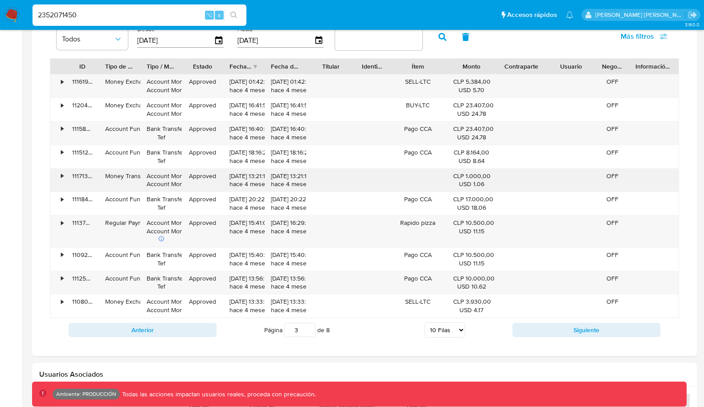
click at [59, 169] on div "•" at bounding box center [58, 180] width 16 height 23
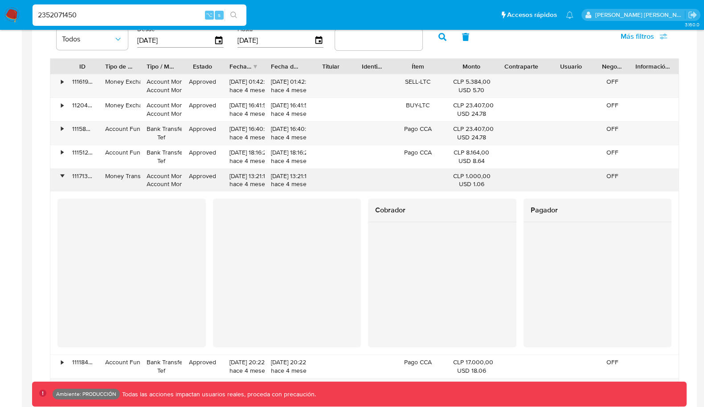
click at [60, 169] on div "•" at bounding box center [58, 180] width 16 height 23
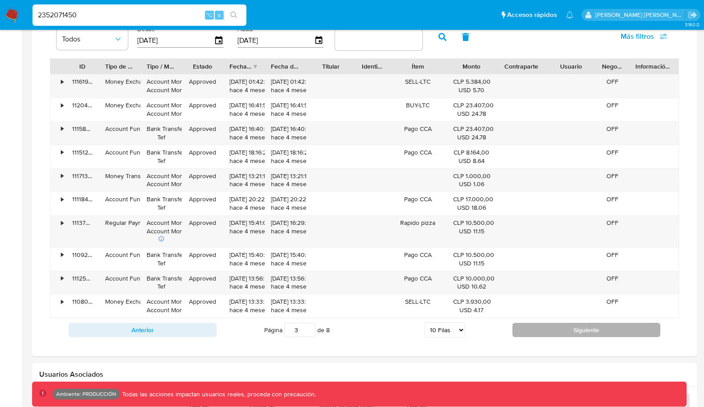
click at [547, 324] on button "Siguiente" at bounding box center [586, 330] width 148 height 14
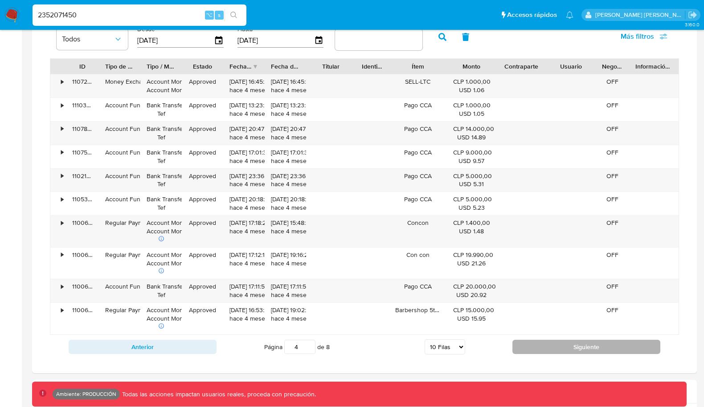
click at [580, 340] on button "Siguiente" at bounding box center [586, 347] width 148 height 14
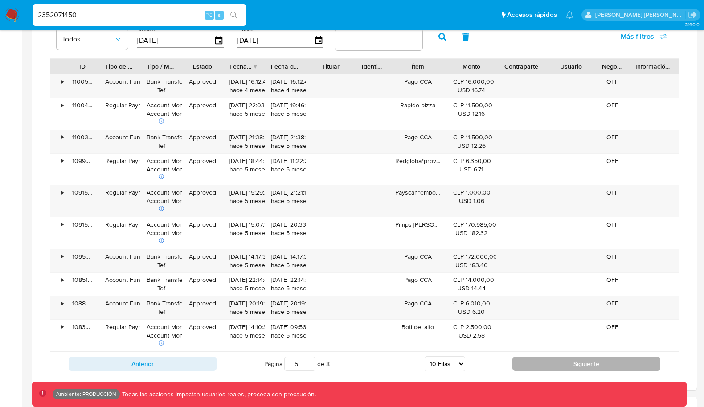
click at [573, 357] on button "Siguiente" at bounding box center [586, 364] width 148 height 14
type input "6"
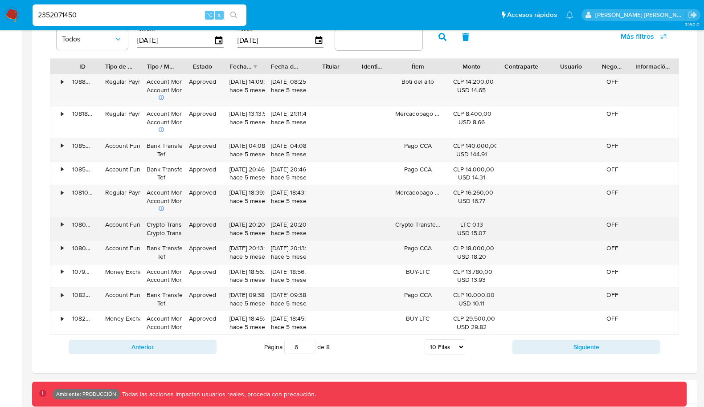
click at [63, 221] on div "•" at bounding box center [62, 225] width 2 height 8
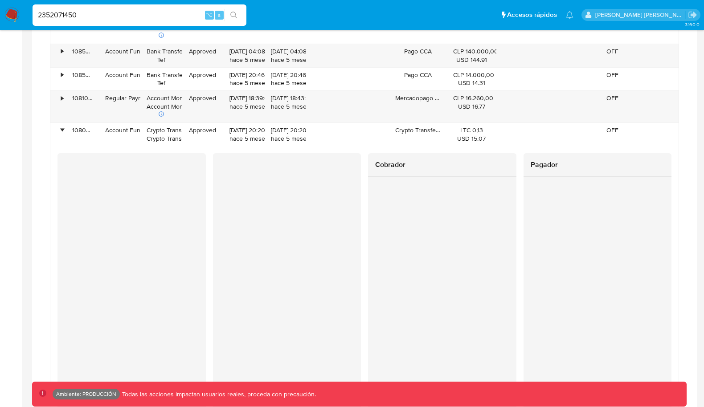
scroll to position [733, 0]
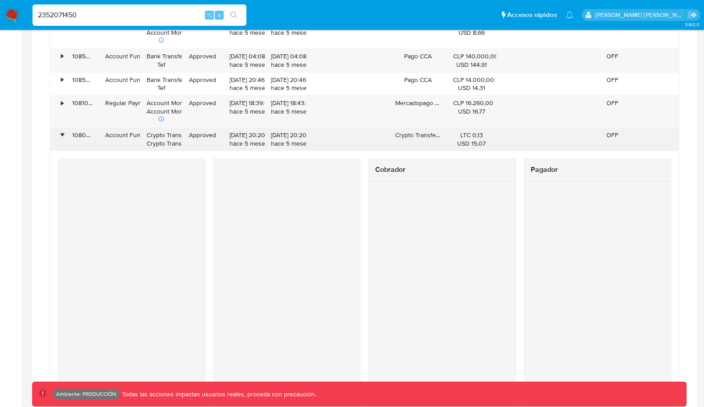
click at [79, 131] on div "108005113073" at bounding box center [82, 139] width 33 height 23
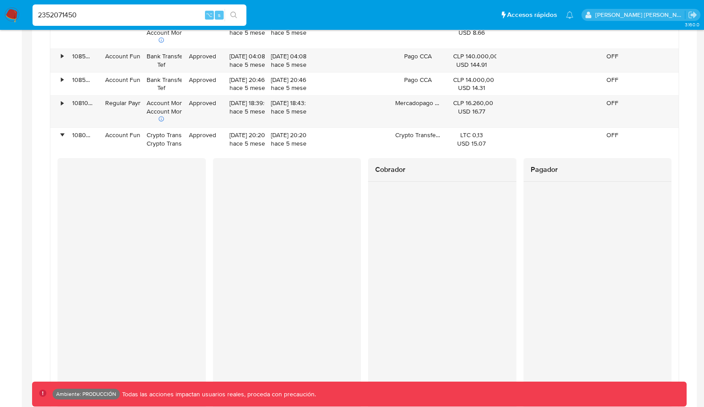
click at [128, 17] on input "2352071450" at bounding box center [140, 15] width 214 height 12
